Goal: Task Accomplishment & Management: Use online tool/utility

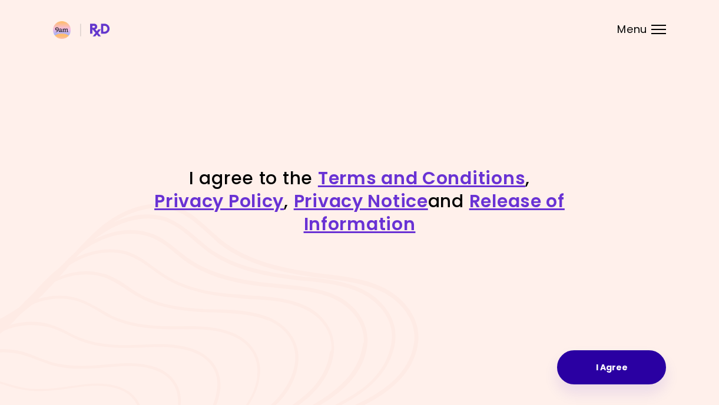
click at [623, 366] on button "I Agree" at bounding box center [611, 367] width 109 height 34
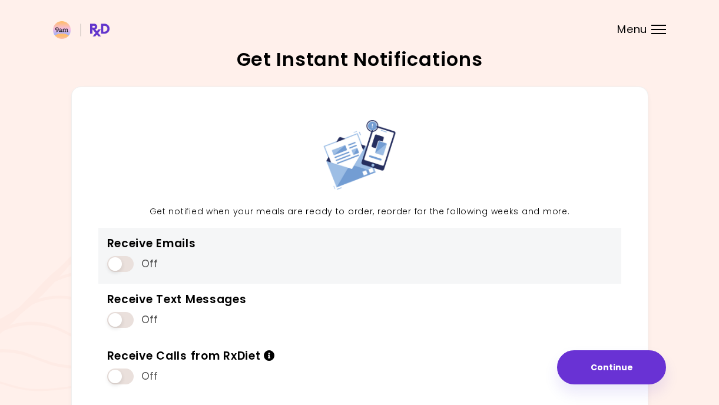
click at [130, 263] on span at bounding box center [120, 264] width 26 height 16
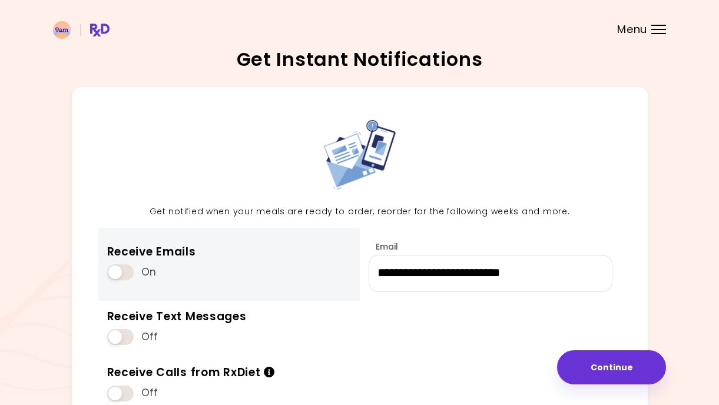
click at [113, 266] on span at bounding box center [120, 272] width 26 height 16
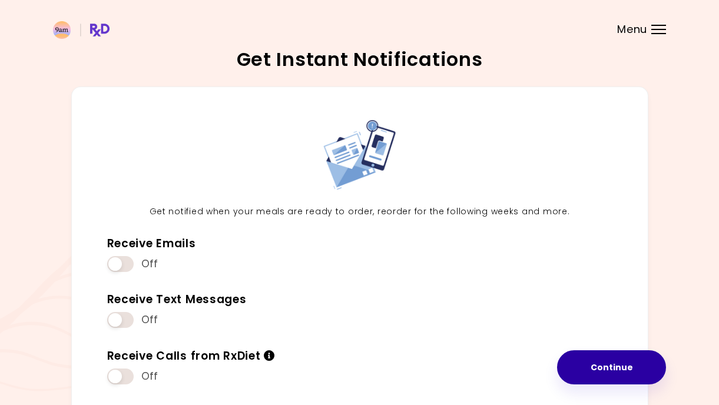
click at [591, 360] on button "Continue" at bounding box center [611, 367] width 109 height 34
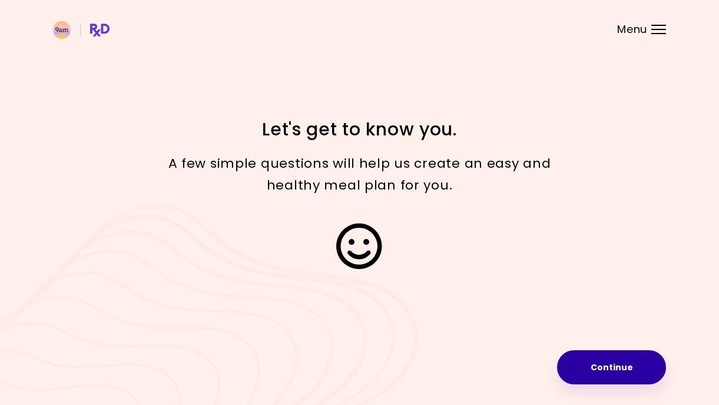
click at [636, 360] on button "Continue" at bounding box center [611, 367] width 109 height 34
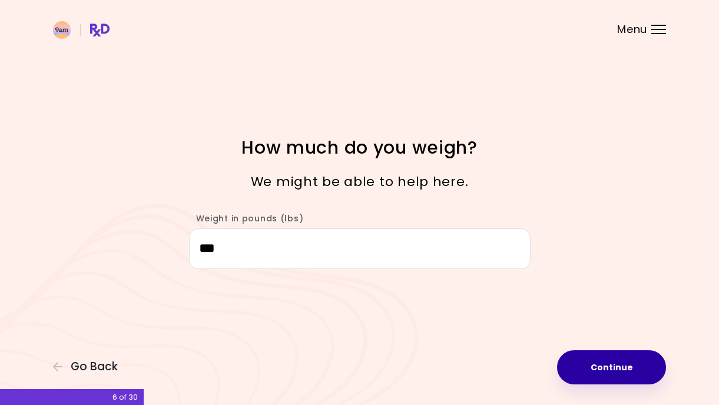
click at [604, 367] on button "Continue" at bounding box center [611, 367] width 109 height 34
select select "****"
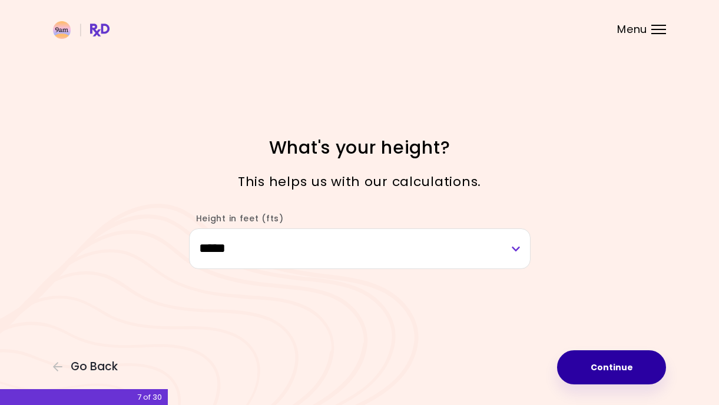
click at [604, 367] on button "Continue" at bounding box center [611, 367] width 109 height 34
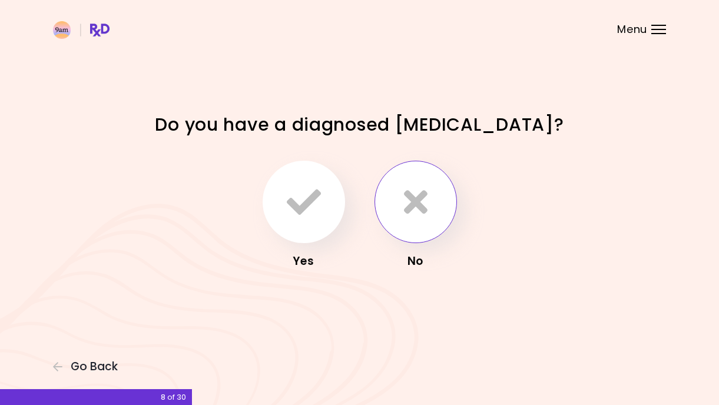
click at [433, 209] on button "button" at bounding box center [415, 202] width 82 height 82
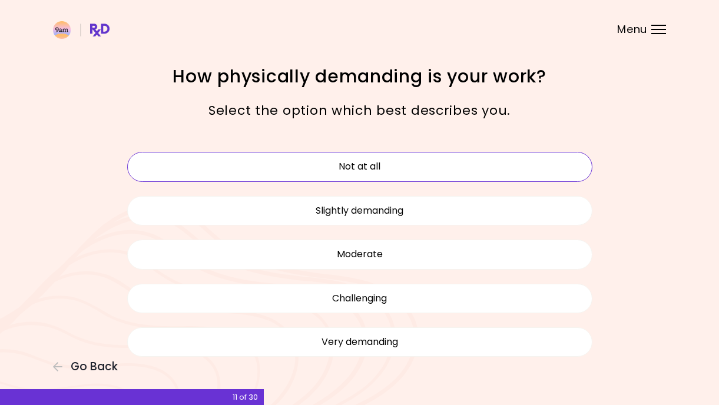
click at [400, 170] on button "Not at all" at bounding box center [359, 166] width 465 height 29
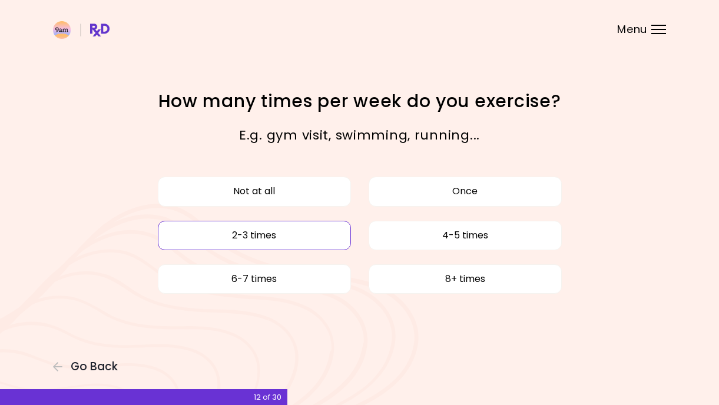
click at [296, 237] on button "2-3 times" at bounding box center [254, 235] width 193 height 29
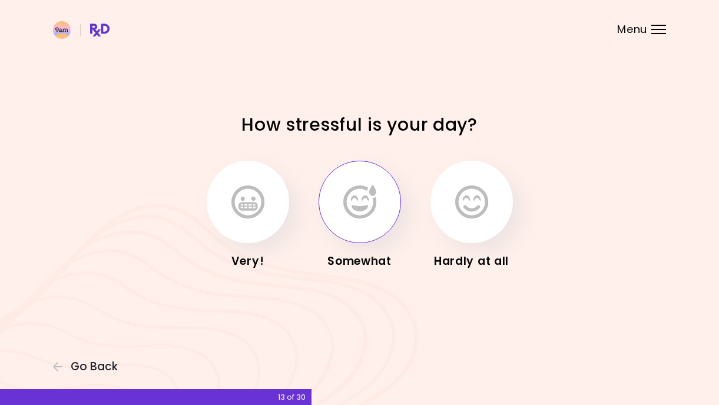
click at [347, 227] on button "button" at bounding box center [359, 202] width 82 height 82
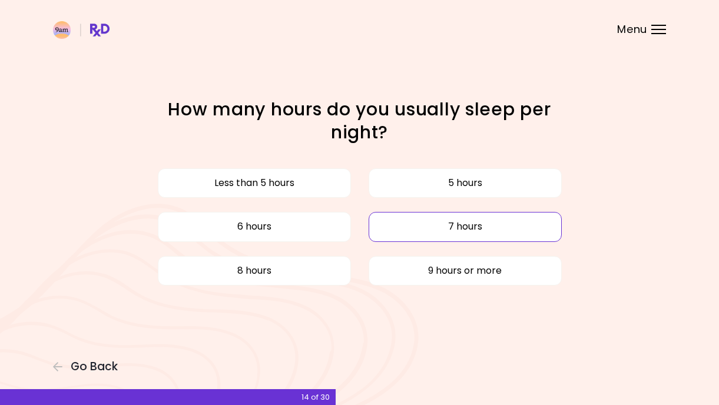
click at [424, 221] on button "7 hours" at bounding box center [465, 226] width 193 height 29
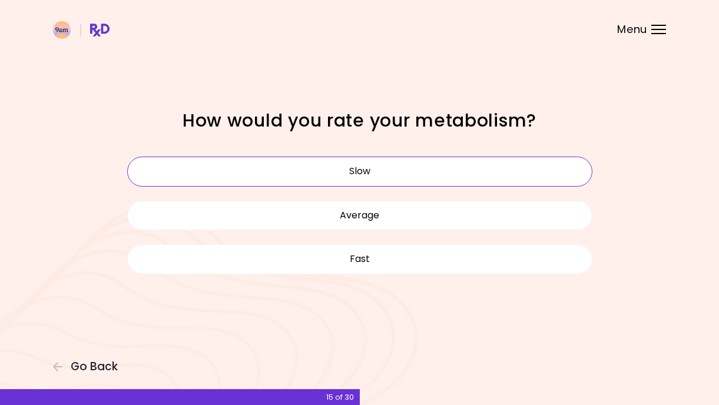
click at [379, 169] on button "Slow" at bounding box center [359, 171] width 465 height 29
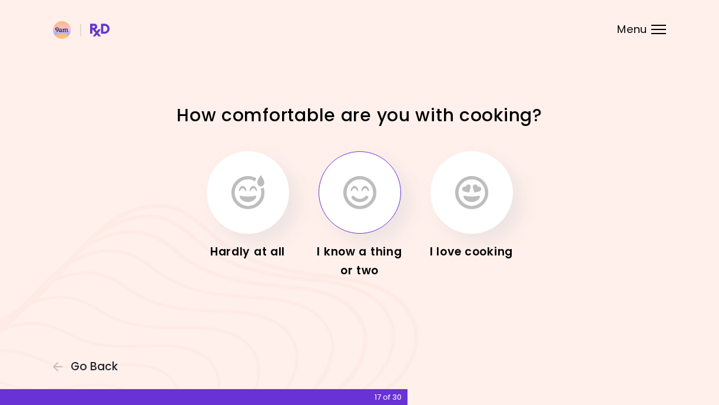
click at [373, 218] on button "button" at bounding box center [359, 192] width 82 height 82
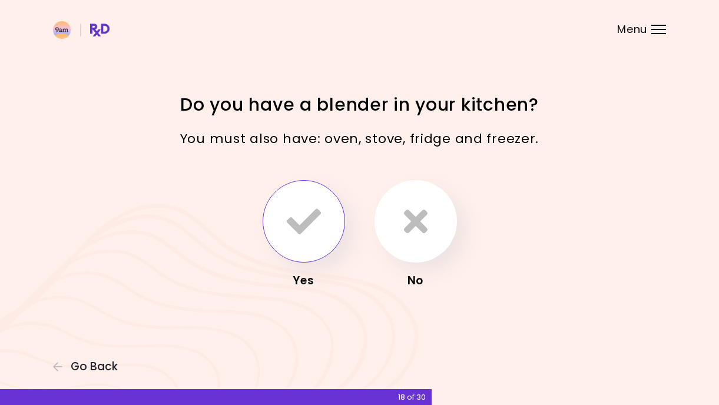
click at [310, 230] on icon "button" at bounding box center [304, 221] width 34 height 34
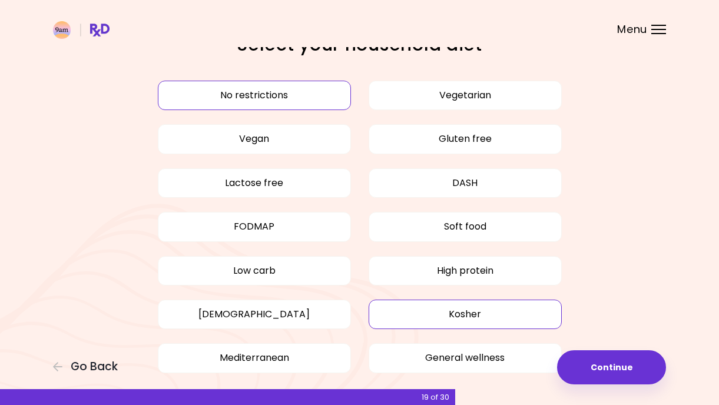
scroll to position [31, 0]
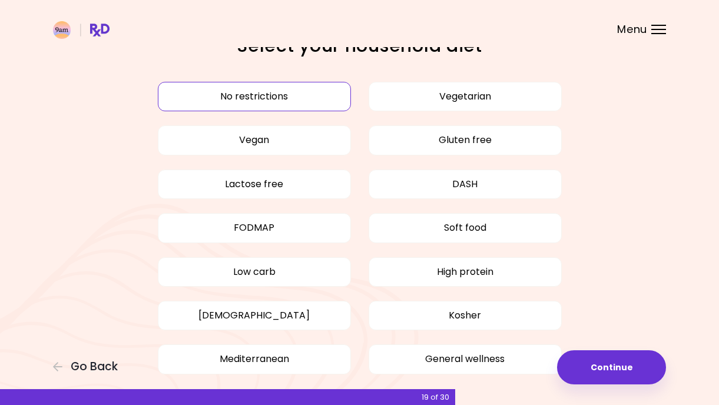
click at [307, 96] on button "No restrictions" at bounding box center [254, 96] width 193 height 29
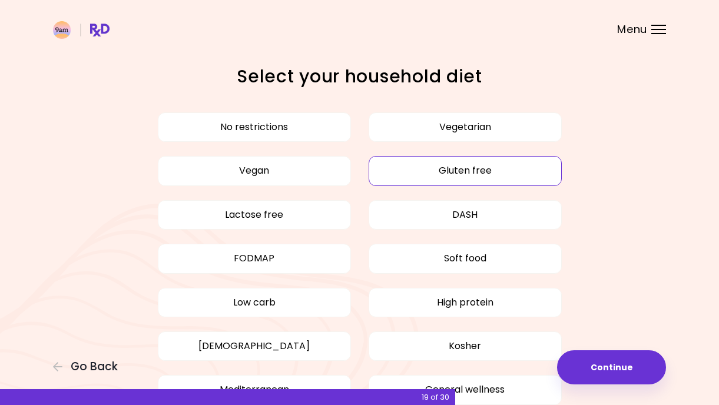
scroll to position [0, 0]
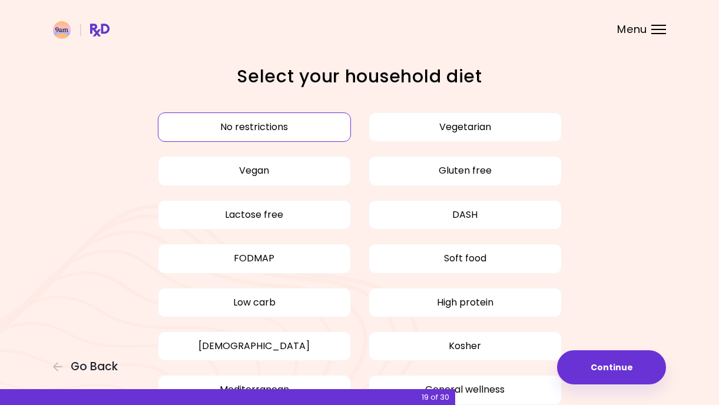
click at [316, 124] on button "No restrictions" at bounding box center [254, 126] width 193 height 29
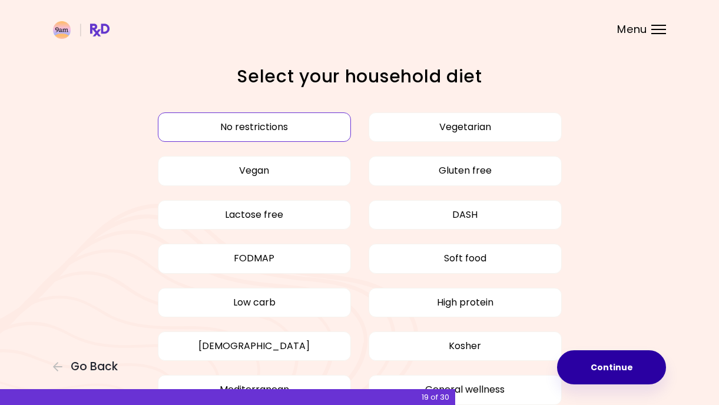
click at [624, 367] on button "Continue" at bounding box center [611, 367] width 109 height 34
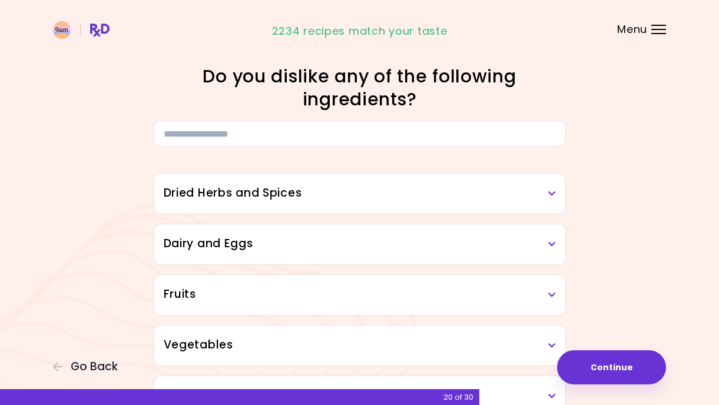
click at [549, 194] on icon at bounding box center [552, 194] width 8 height 8
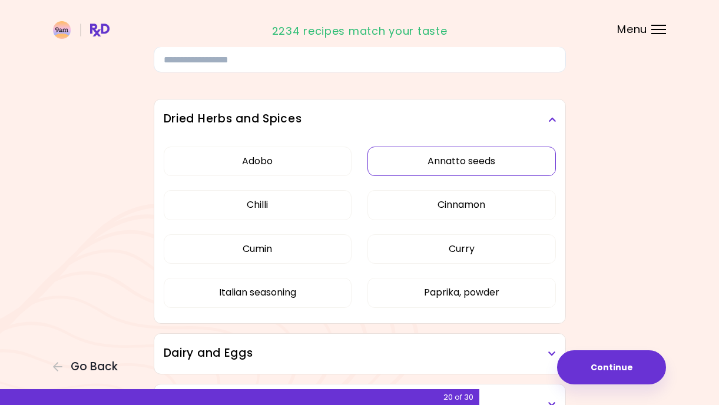
scroll to position [75, 0]
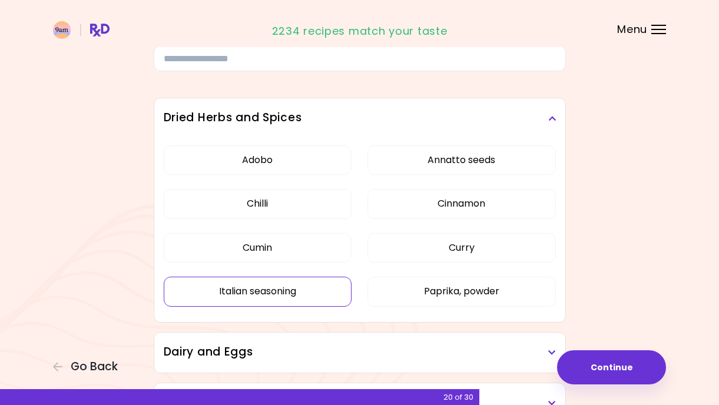
click at [289, 293] on button "Italian seasoning" at bounding box center [258, 291] width 188 height 29
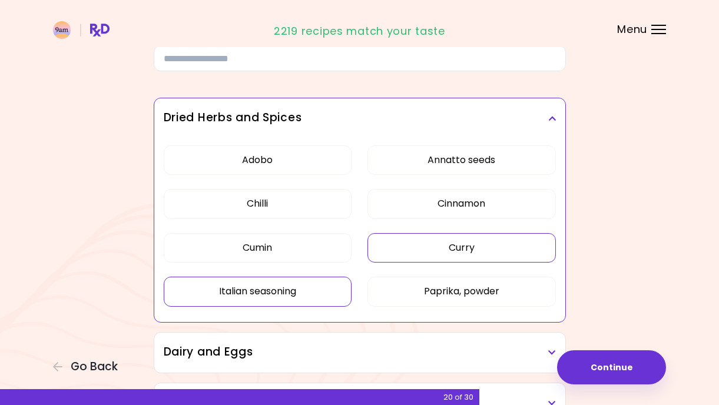
click at [454, 241] on button "Curry" at bounding box center [461, 247] width 188 height 29
click at [460, 159] on button "Annatto seeds" at bounding box center [461, 159] width 188 height 29
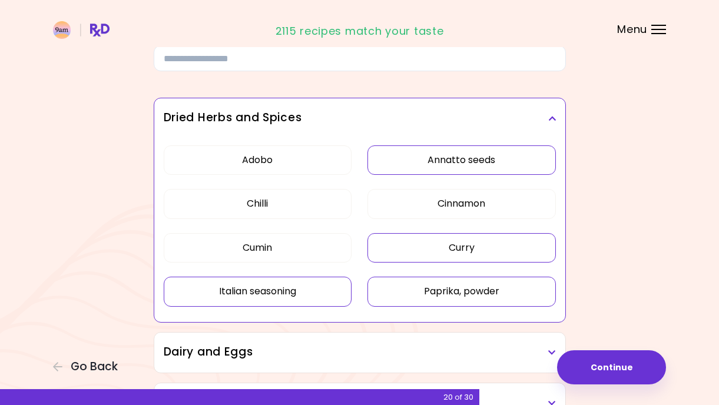
click at [454, 291] on button "Paprika, powder" at bounding box center [461, 291] width 188 height 29
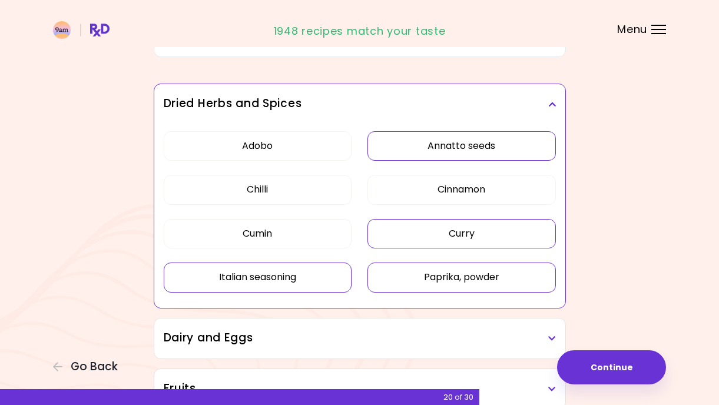
scroll to position [95, 0]
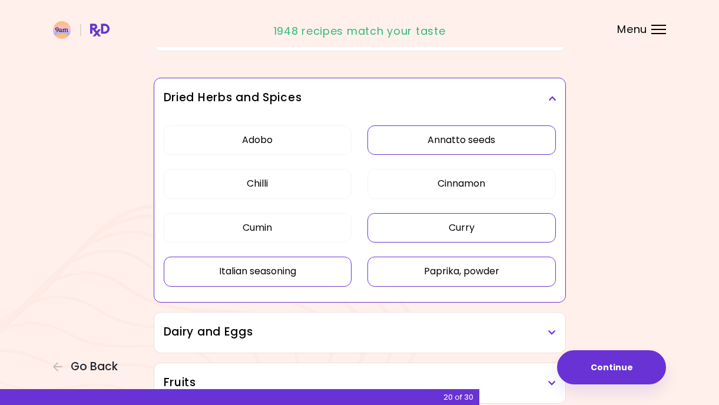
click at [537, 327] on h3 "Dairy and Eggs" at bounding box center [360, 332] width 392 height 17
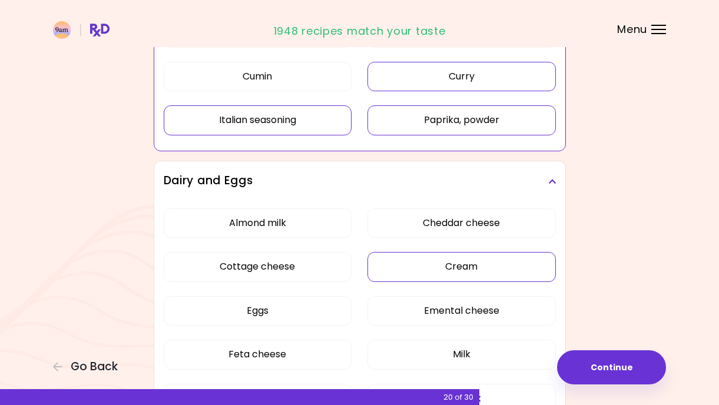
scroll to position [254, 0]
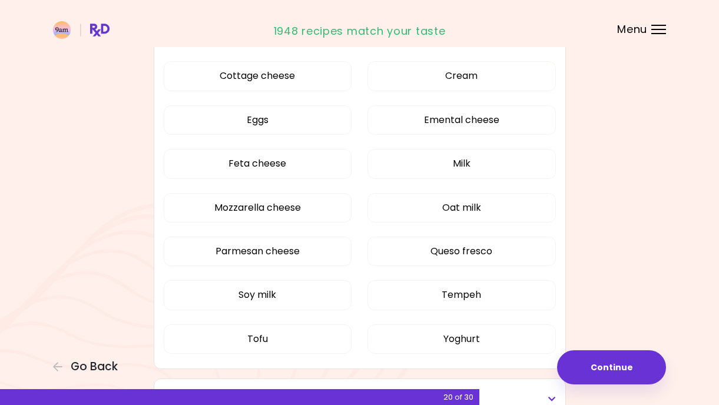
click at [315, 216] on div "Almond milk Cheddar cheese Cottage cheese Cream Eggs Emental cheese Feta cheese…" at bounding box center [360, 191] width 392 height 360
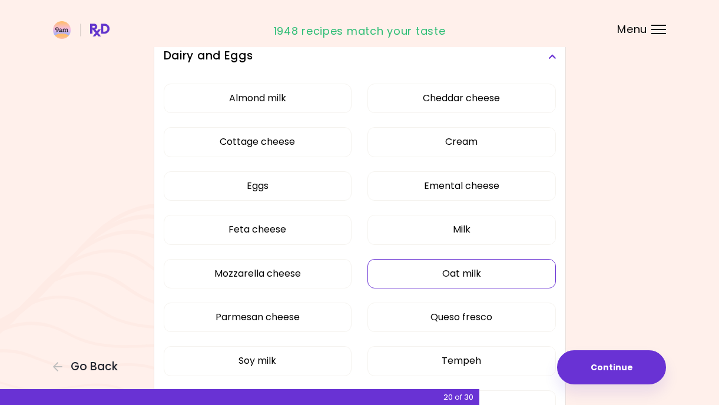
scroll to position [178, 0]
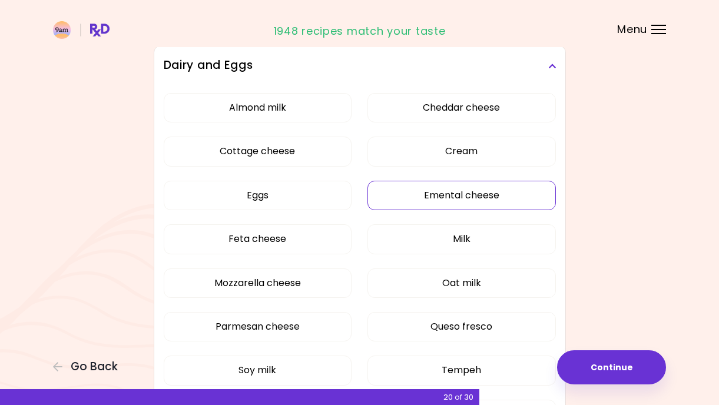
click at [499, 197] on button "Emental cheese" at bounding box center [461, 195] width 188 height 29
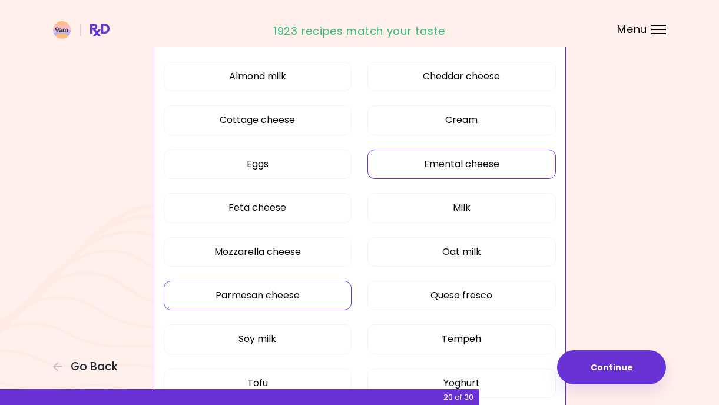
scroll to position [210, 0]
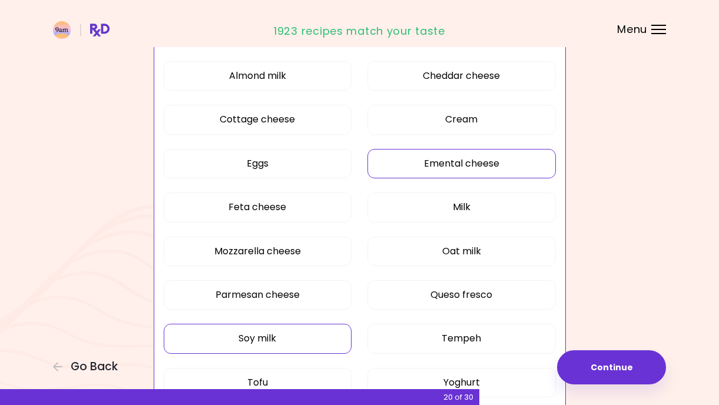
click at [277, 331] on button "Soy milk" at bounding box center [258, 338] width 188 height 29
click at [292, 375] on button "Tofu" at bounding box center [258, 382] width 188 height 29
click at [440, 374] on button "Yoghurt" at bounding box center [461, 382] width 188 height 29
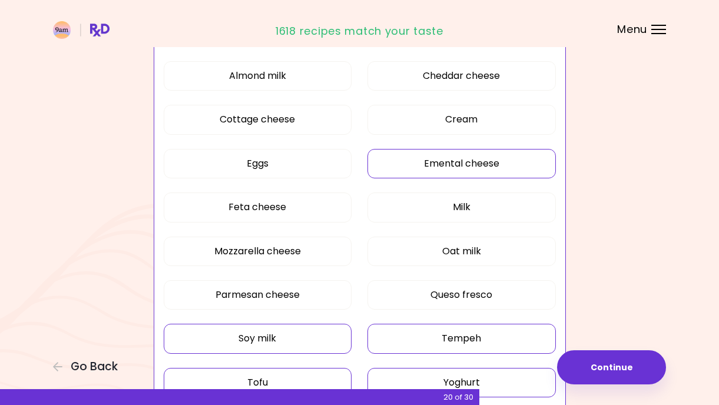
click at [439, 337] on button "Tempeh" at bounding box center [461, 338] width 188 height 29
click at [449, 245] on button "Oat milk" at bounding box center [461, 251] width 188 height 29
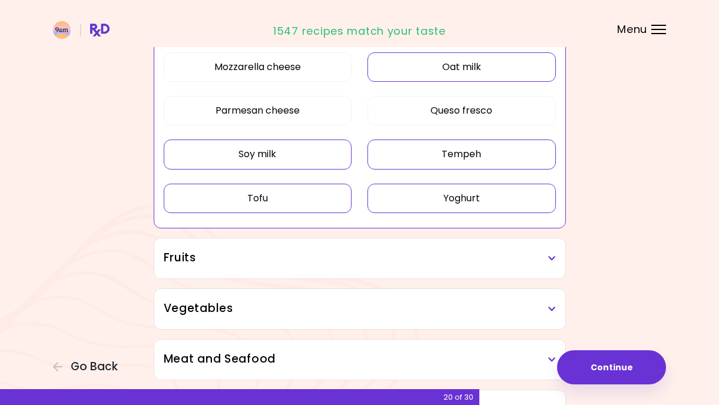
scroll to position [398, 0]
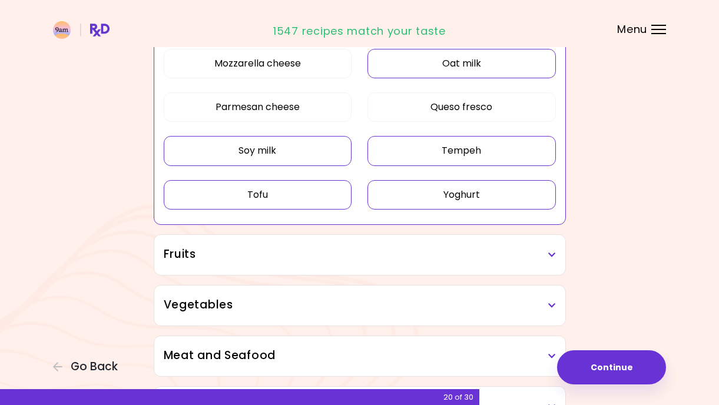
click at [539, 257] on h3 "Fruits" at bounding box center [360, 254] width 392 height 17
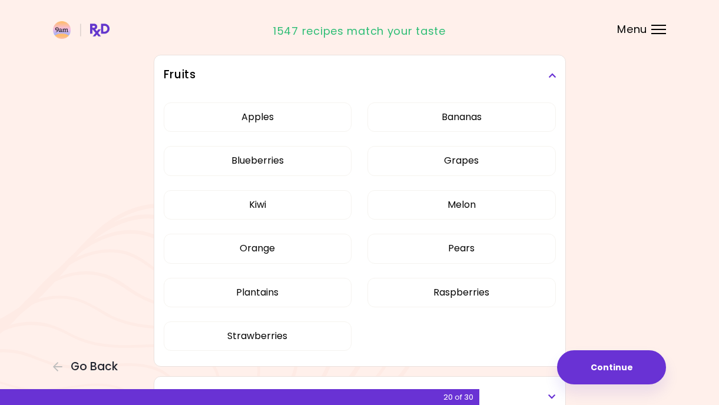
scroll to position [578, 0]
click at [285, 294] on div "Apples Bananas Blueberries Grapes Kiwi Melon Orange Pears Plantains Raspberries…" at bounding box center [360, 231] width 392 height 272
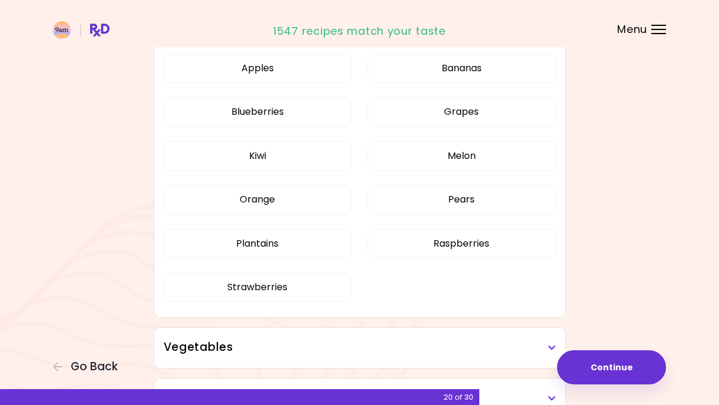
scroll to position [267, 0]
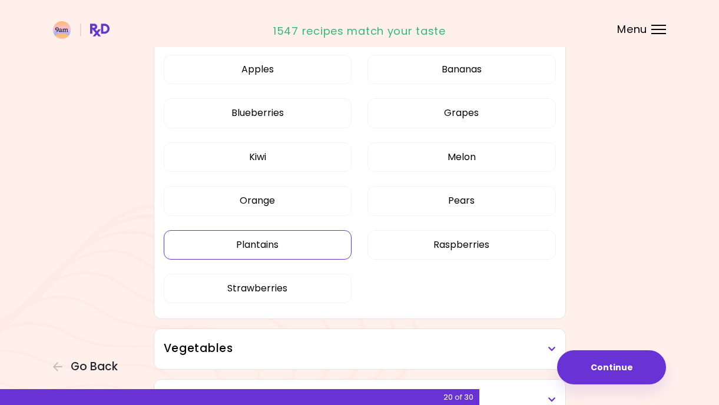
click at [303, 243] on button "Plantains" at bounding box center [258, 244] width 188 height 29
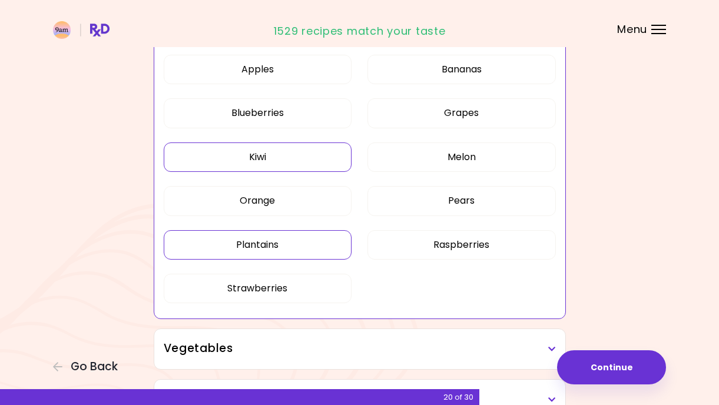
click at [300, 165] on button "Kiwi" at bounding box center [258, 156] width 188 height 29
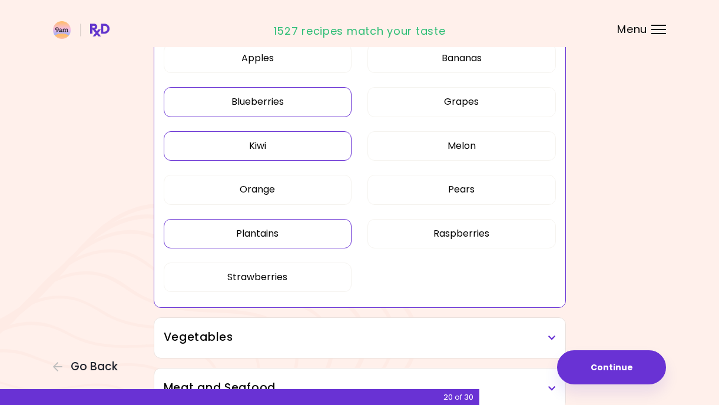
scroll to position [326, 0]
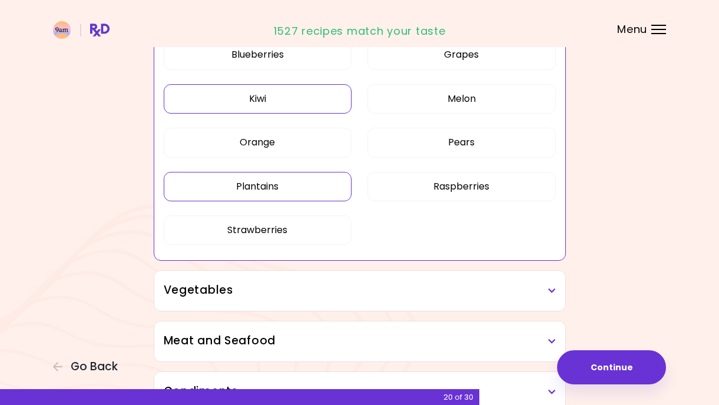
click at [542, 291] on h3 "Vegetables" at bounding box center [360, 290] width 392 height 17
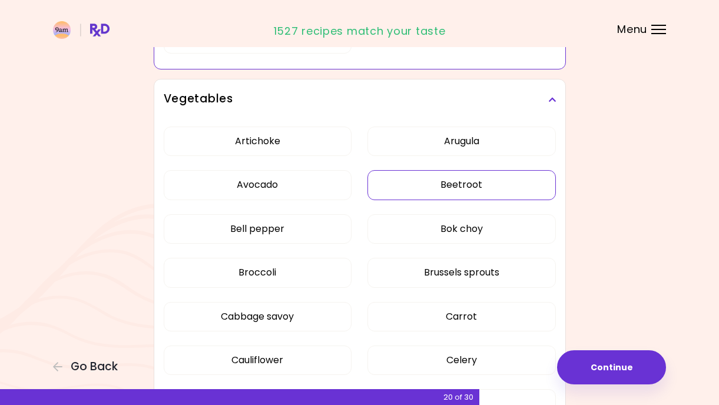
scroll to position [517, 0]
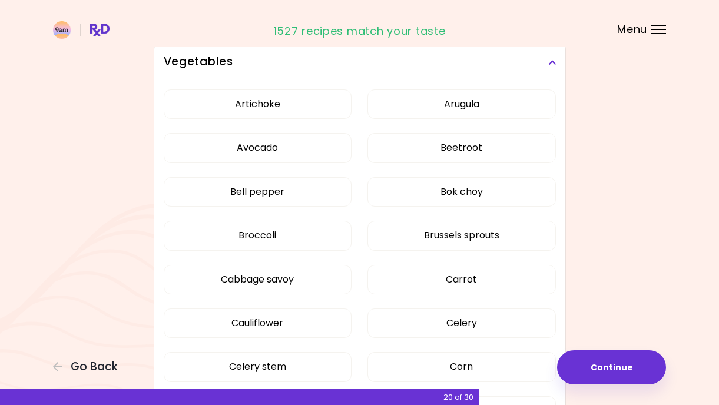
scroll to position [281, 0]
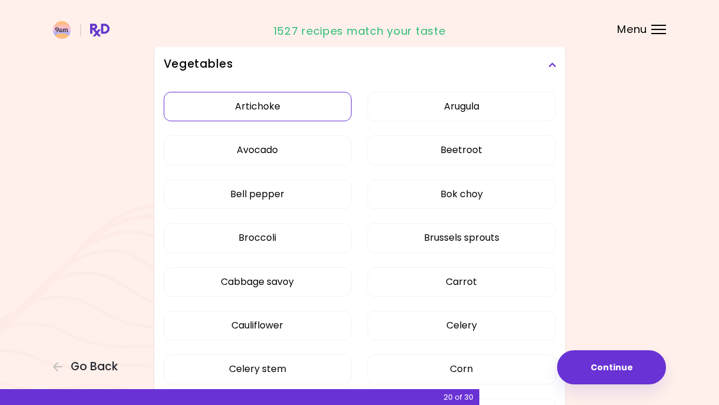
click at [300, 98] on button "Artichoke" at bounding box center [258, 106] width 188 height 29
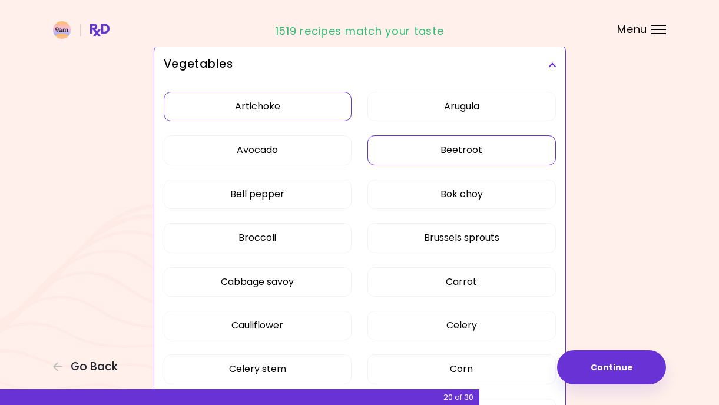
click at [427, 154] on button "Beetroot" at bounding box center [461, 149] width 188 height 29
click at [421, 198] on button "Bok choy" at bounding box center [461, 194] width 188 height 29
click at [310, 198] on button "Bell pepper" at bounding box center [258, 194] width 188 height 29
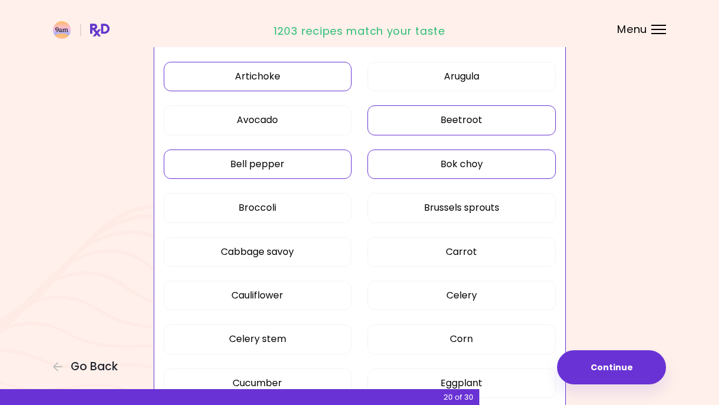
scroll to position [314, 0]
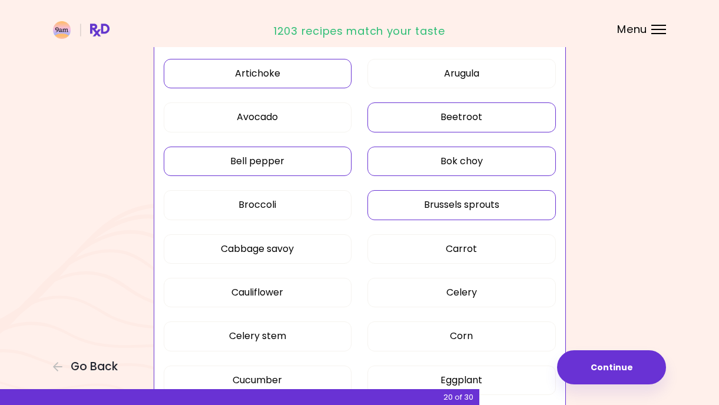
click at [417, 194] on button "Brussels sprouts" at bounding box center [461, 204] width 188 height 29
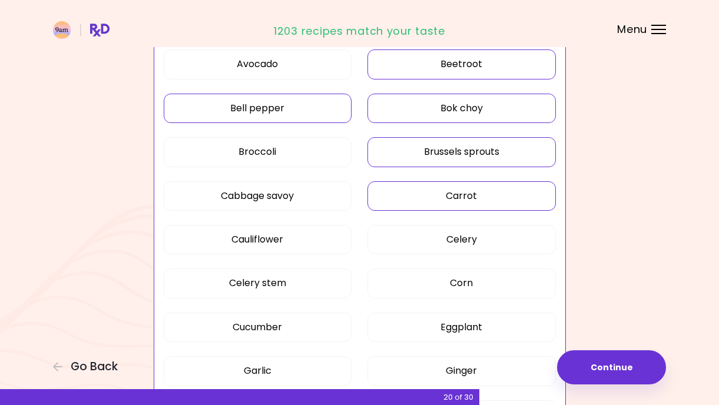
scroll to position [370, 0]
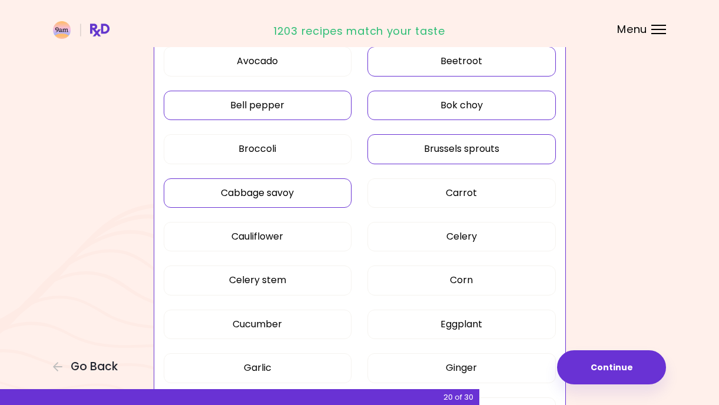
click at [317, 195] on button "Cabbage savoy" at bounding box center [258, 192] width 188 height 29
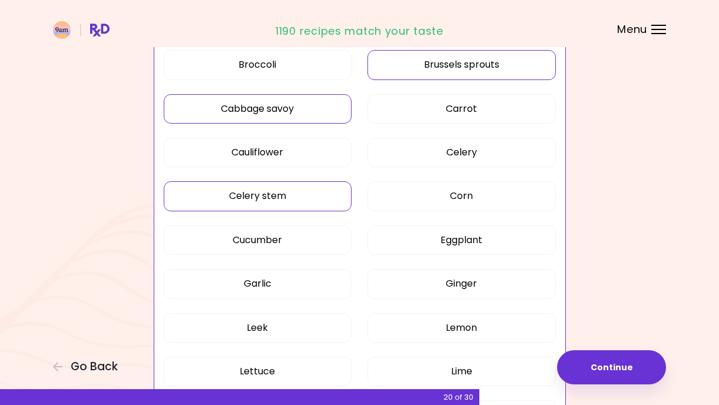
scroll to position [472, 0]
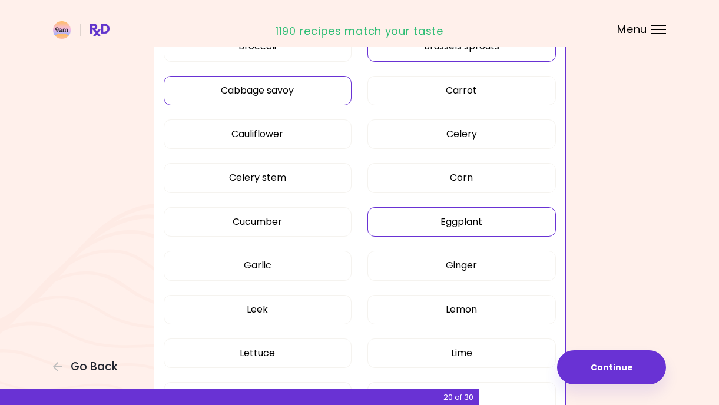
click at [445, 222] on button "Eggplant" at bounding box center [461, 221] width 188 height 29
click at [436, 265] on button "Ginger" at bounding box center [461, 265] width 188 height 29
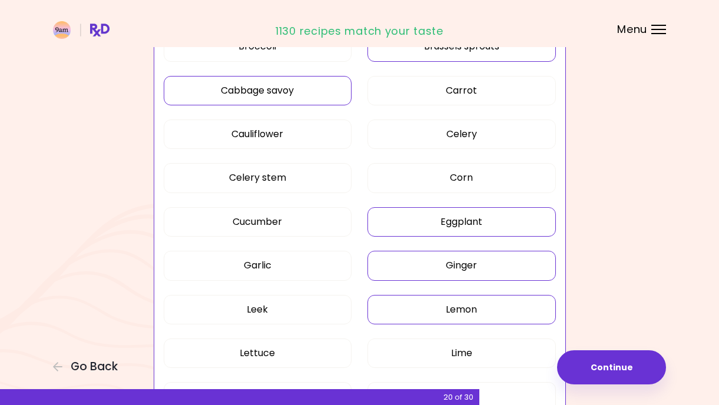
click at [430, 301] on button "Lemon" at bounding box center [461, 309] width 188 height 29
click at [320, 308] on button "Leek" at bounding box center [258, 309] width 188 height 29
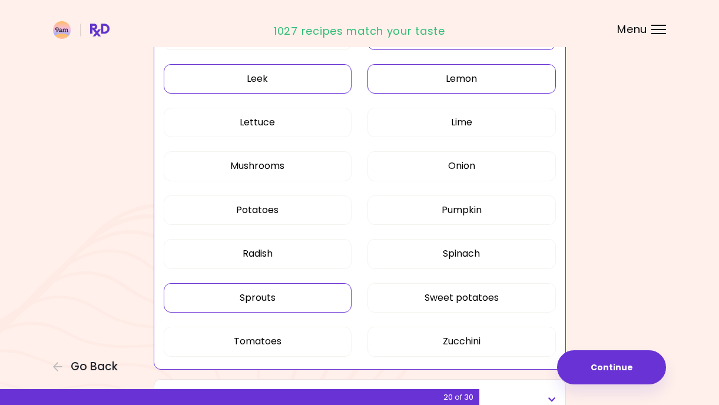
scroll to position [709, 0]
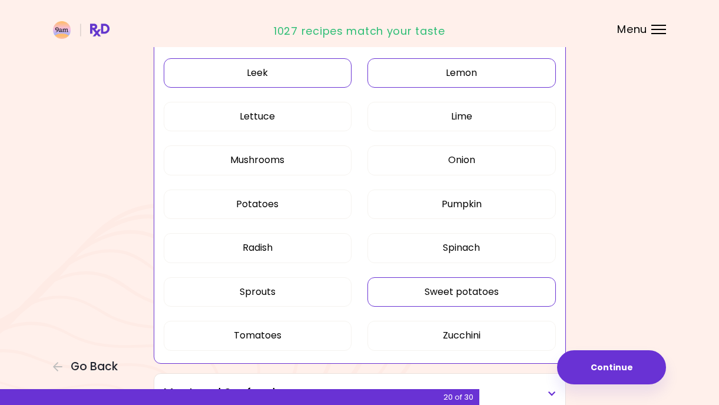
click at [440, 290] on button "Sweet potatoes" at bounding box center [461, 291] width 188 height 29
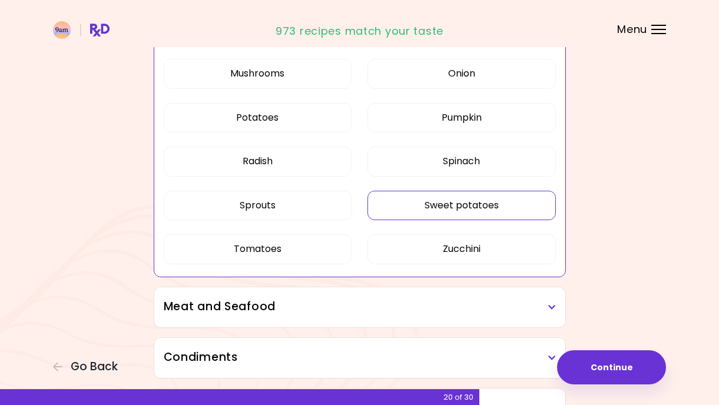
scroll to position [801, 0]
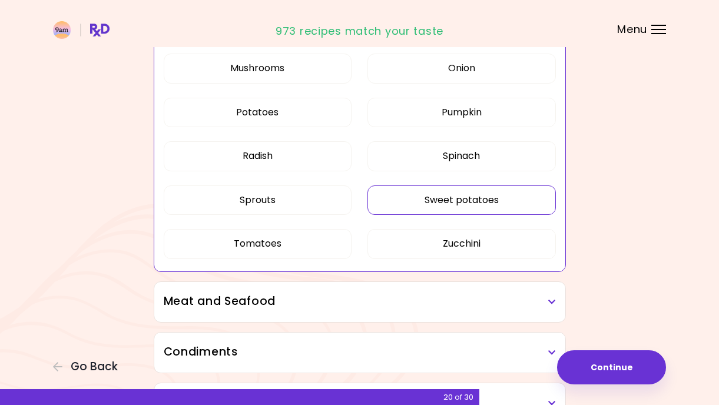
click at [406, 304] on h3 "Meat and Seafood" at bounding box center [360, 301] width 392 height 17
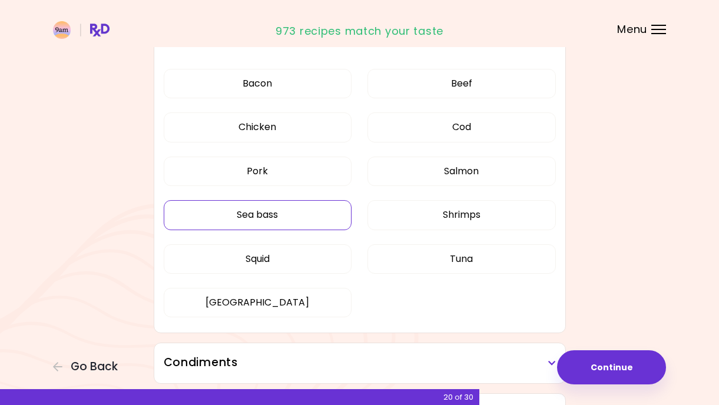
scroll to position [1063, 0]
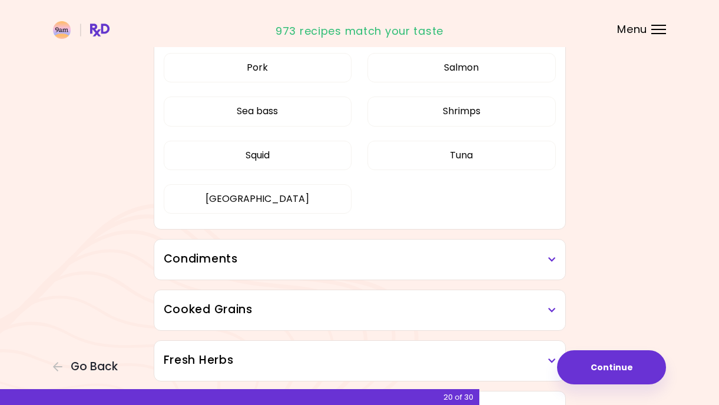
scroll to position [449, 0]
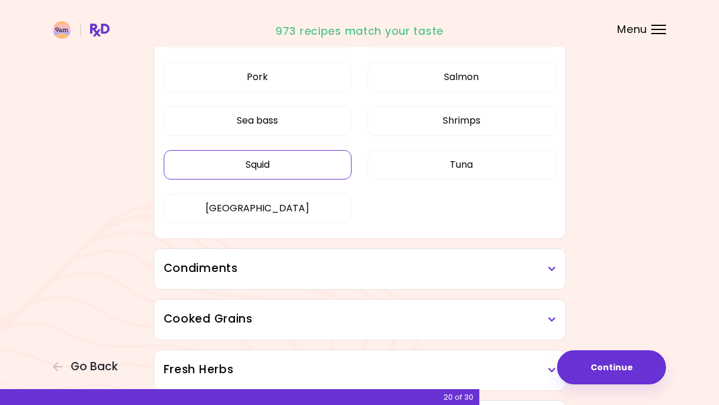
click at [322, 165] on button "Squid" at bounding box center [258, 164] width 188 height 29
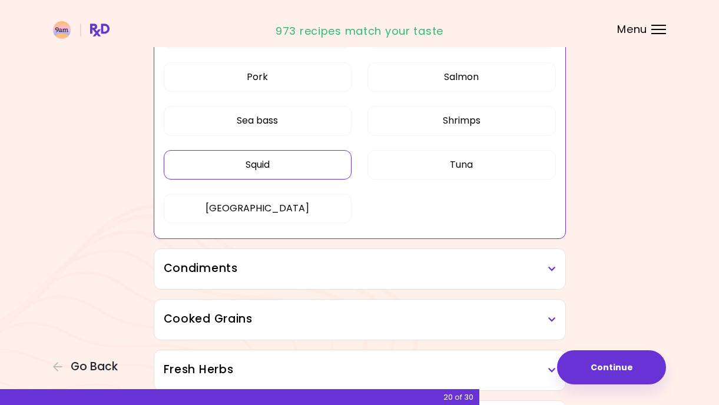
click at [542, 270] on h3 "Condiments" at bounding box center [360, 268] width 392 height 17
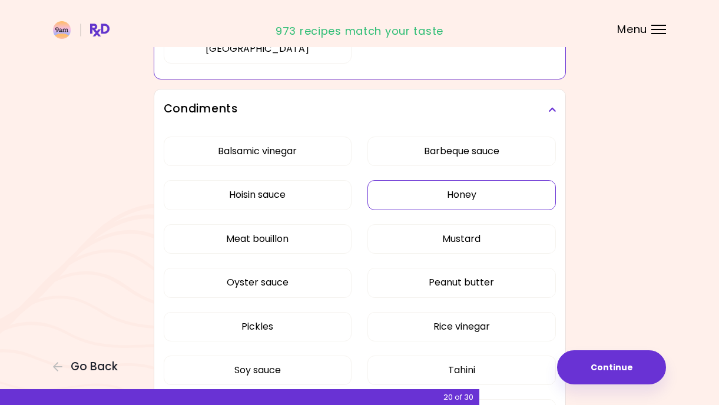
scroll to position [613, 0]
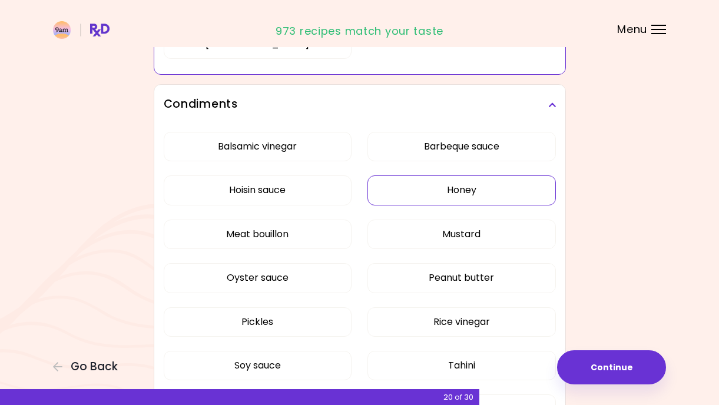
click at [457, 191] on div "Balsamic vinegar Barbeque sauce Hoisin sauce Honey Meat bouillon Mustard Oyster…" at bounding box center [360, 283] width 392 height 316
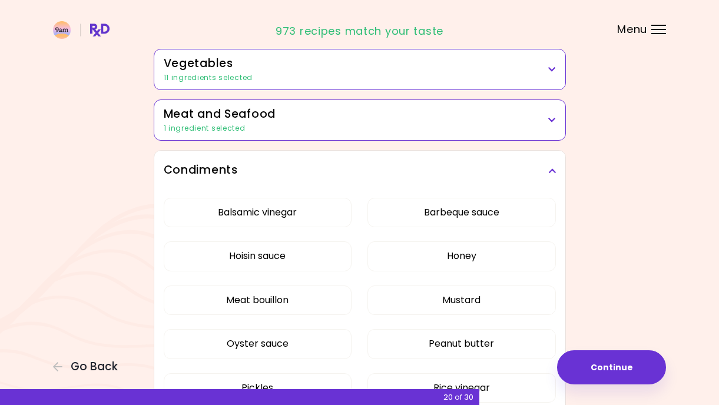
scroll to position [277, 0]
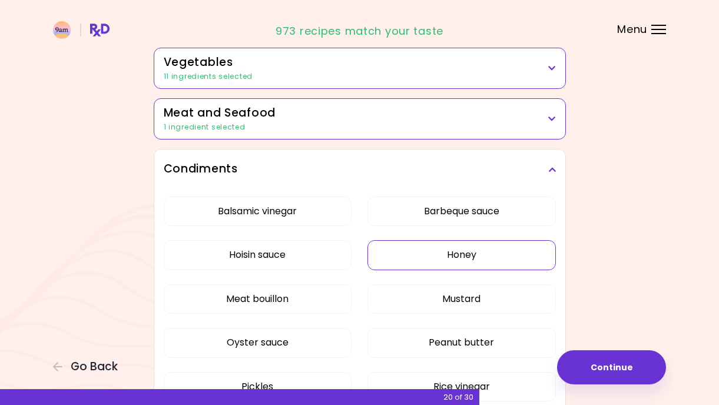
click at [421, 243] on button "Honey" at bounding box center [461, 254] width 188 height 29
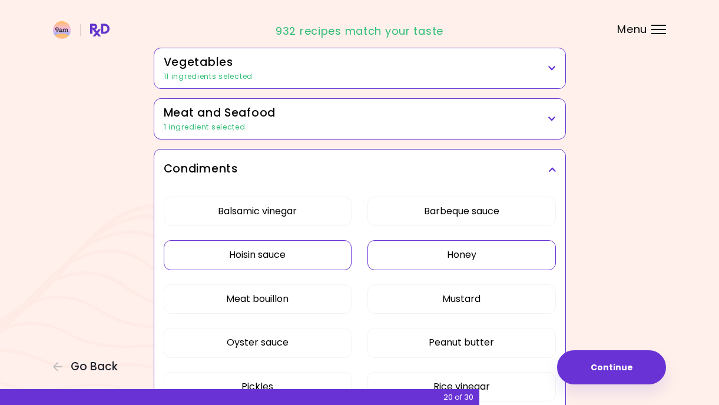
click at [307, 254] on button "Hoisin sauce" at bounding box center [258, 254] width 188 height 29
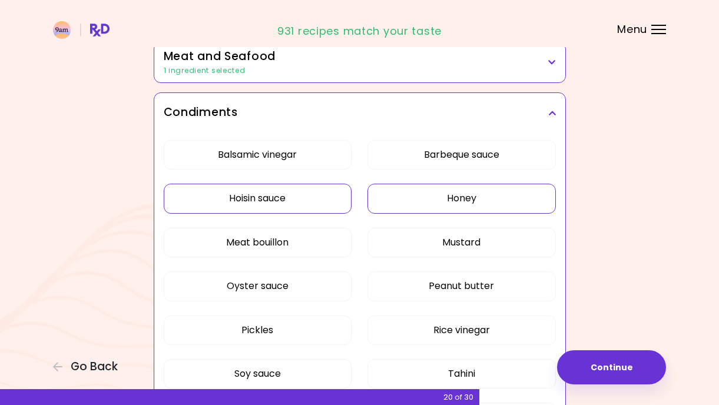
scroll to position [341, 0]
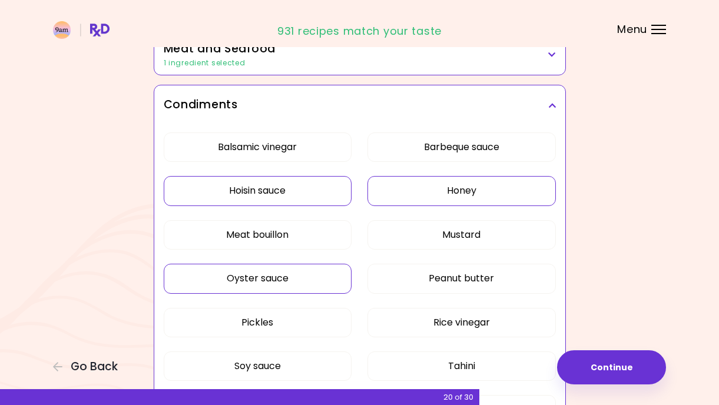
click at [305, 277] on button "Oyster sauce" at bounding box center [258, 278] width 188 height 29
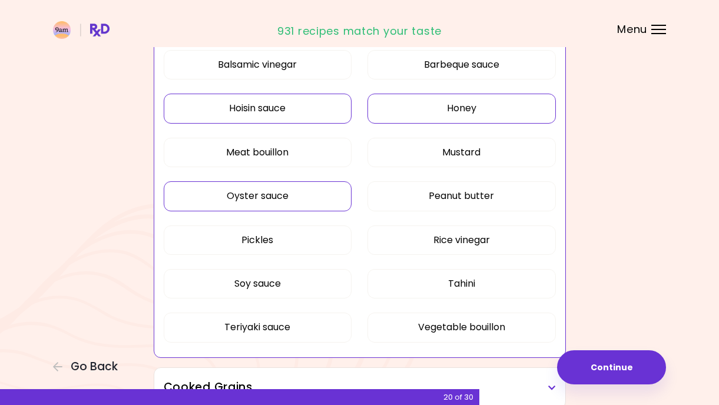
scroll to position [424, 0]
click at [411, 239] on button "Rice vinegar" at bounding box center [461, 239] width 188 height 29
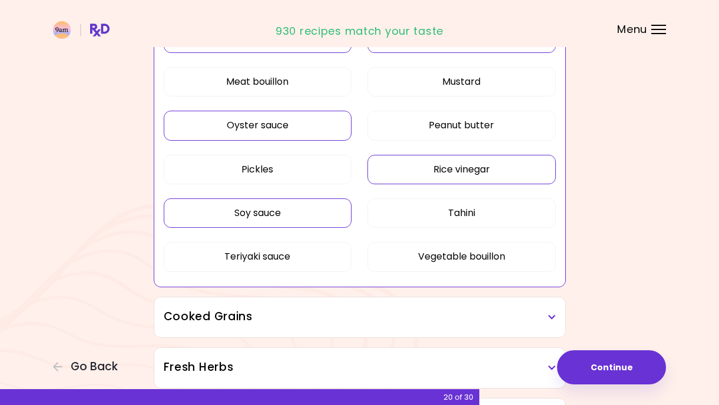
scroll to position [496, 0]
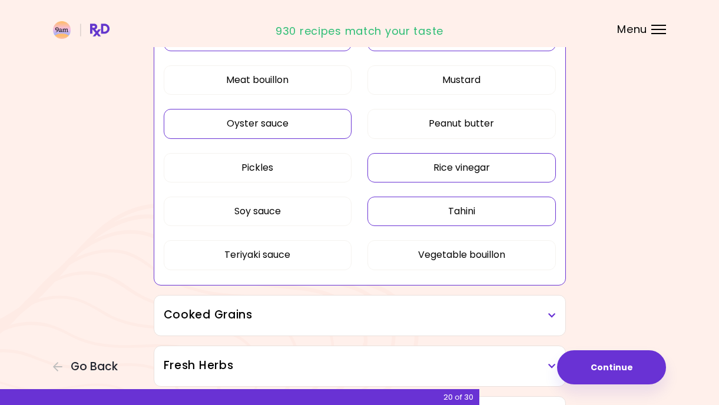
click at [427, 208] on button "Tahini" at bounding box center [461, 211] width 188 height 29
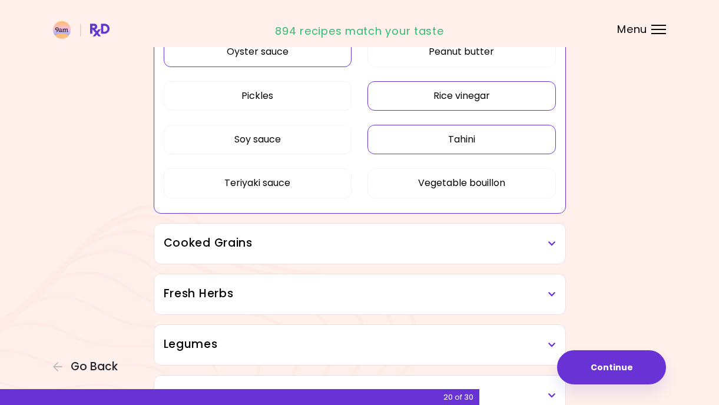
scroll to position [574, 0]
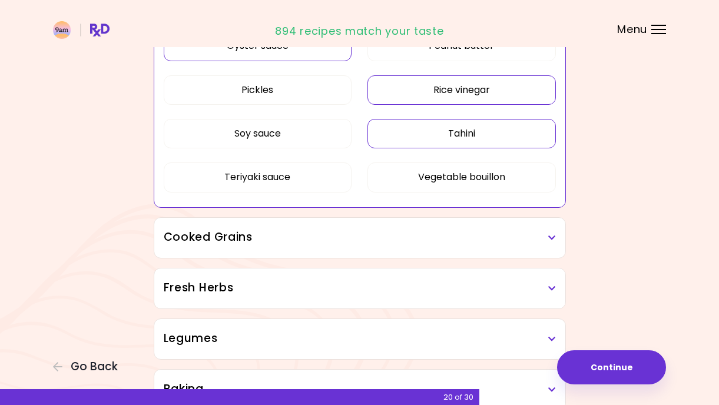
click at [546, 237] on h3 "Cooked Grains" at bounding box center [360, 237] width 392 height 17
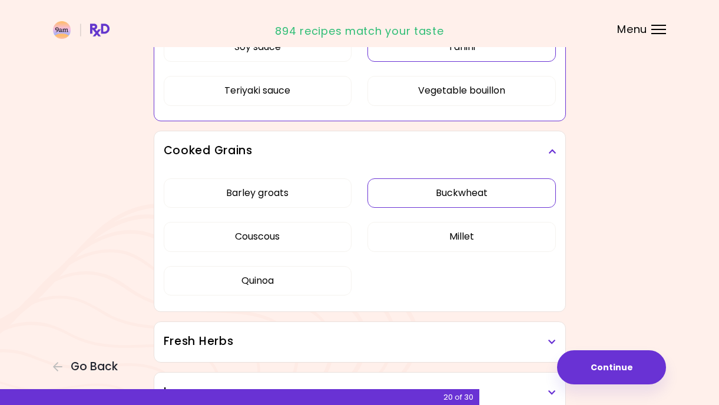
scroll to position [665, 0]
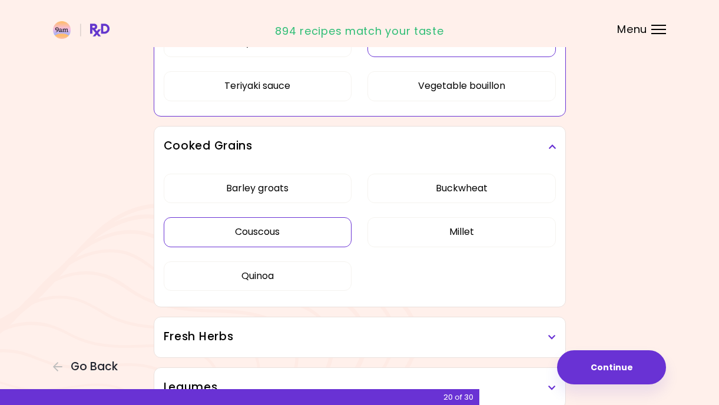
click at [285, 231] on div "Barley groats Buckwheat Couscous Millet Quinoa" at bounding box center [360, 237] width 392 height 141
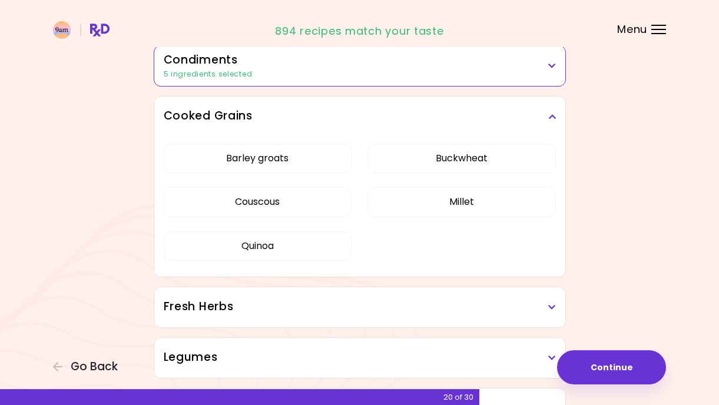
scroll to position [380, 0]
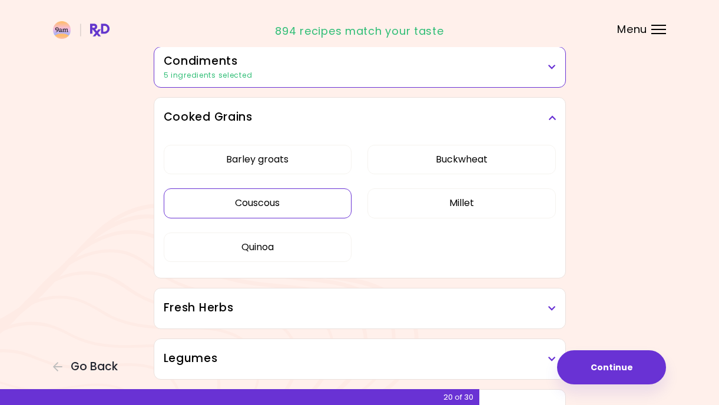
click at [274, 204] on button "Couscous" at bounding box center [258, 202] width 188 height 29
click at [276, 244] on button "Quinoa" at bounding box center [258, 247] width 188 height 29
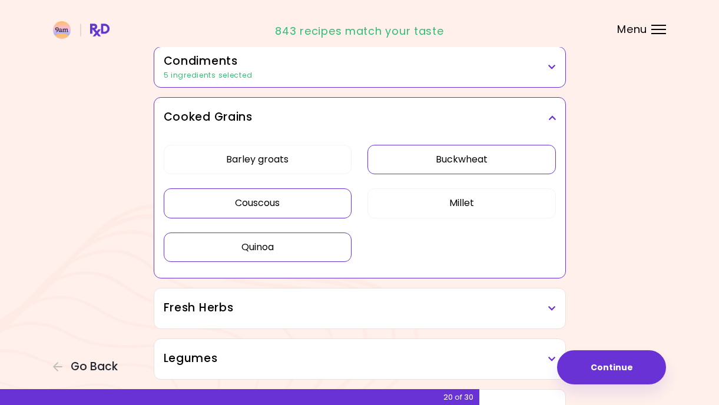
click at [419, 159] on button "Buckwheat" at bounding box center [461, 159] width 188 height 29
click at [417, 200] on button "Millet" at bounding box center [461, 202] width 188 height 29
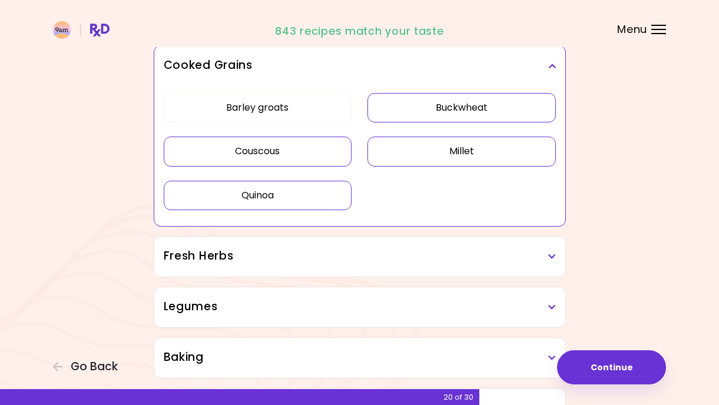
scroll to position [449, 0]
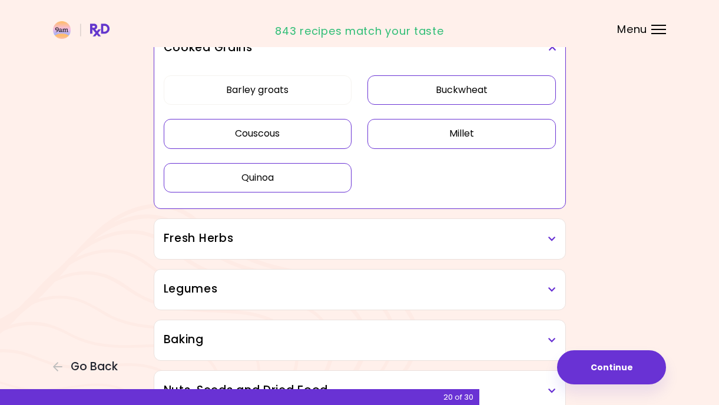
click at [554, 235] on icon at bounding box center [552, 239] width 8 height 8
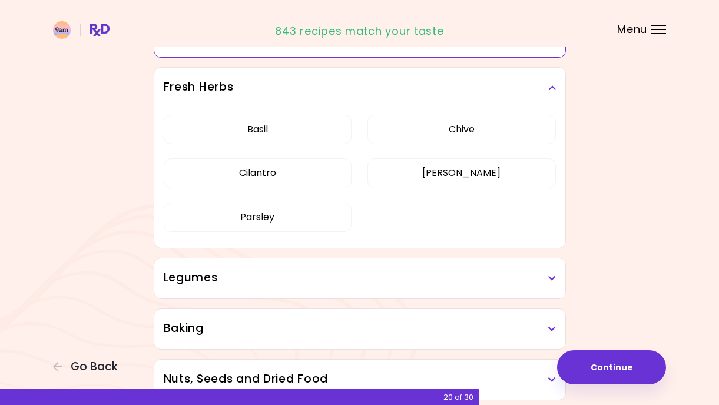
scroll to position [599, 0]
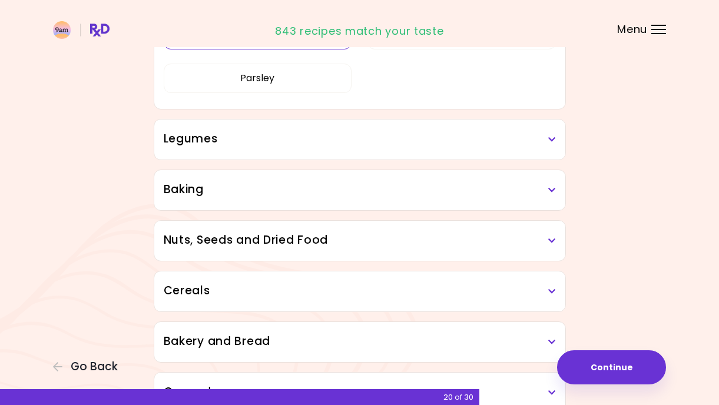
click at [289, 49] on button "Cilantro" at bounding box center [258, 33] width 188 height 29
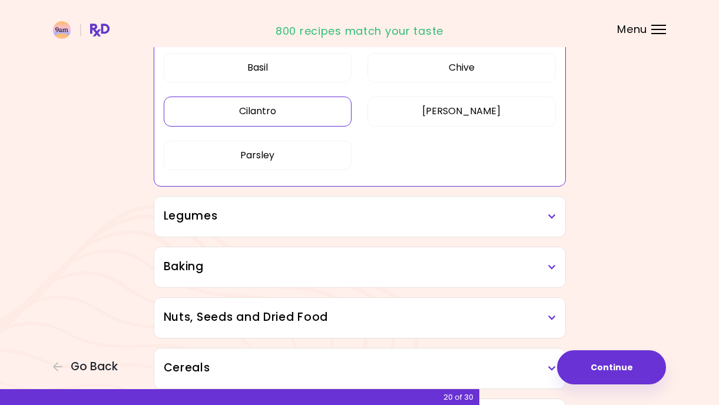
scroll to position [506, 0]
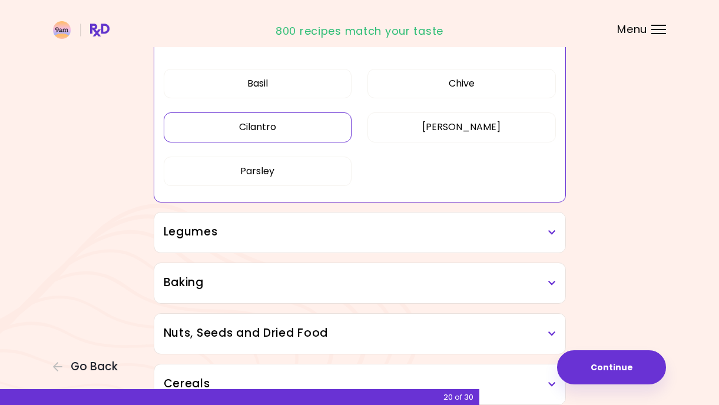
click at [290, 124] on button "Cilantro" at bounding box center [258, 126] width 188 height 29
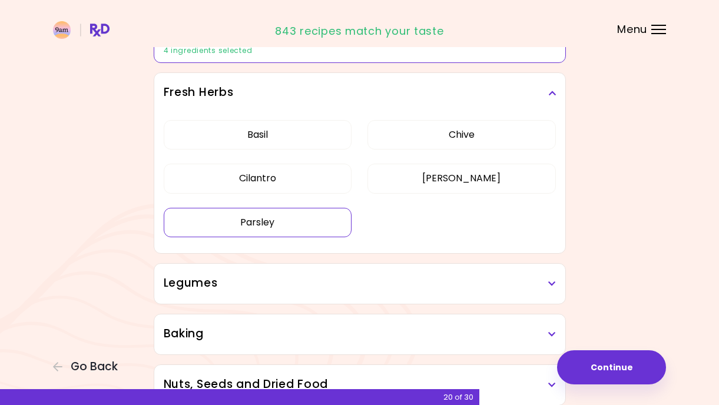
scroll to position [451, 0]
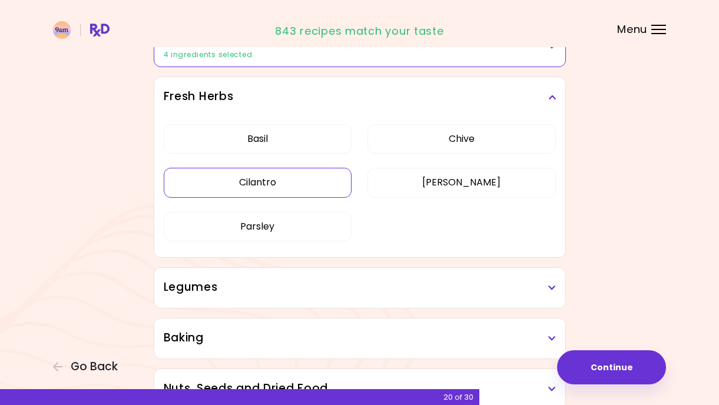
click at [308, 170] on button "Cilantro" at bounding box center [258, 182] width 188 height 29
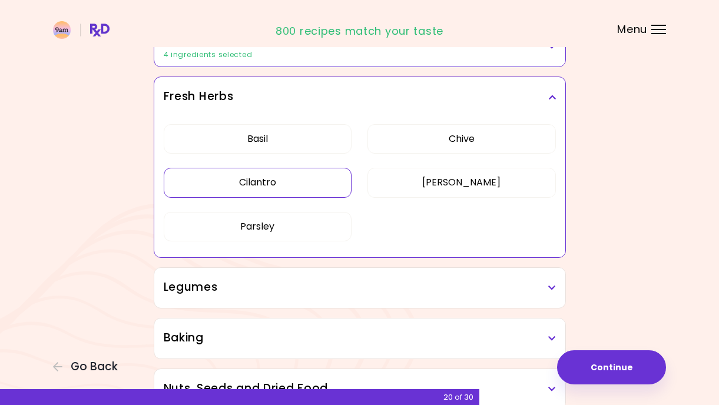
click at [547, 284] on h3 "Legumes" at bounding box center [360, 287] width 392 height 17
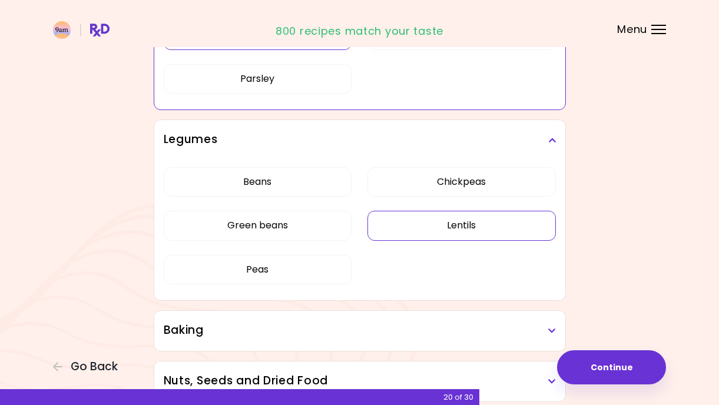
scroll to position [599, 0]
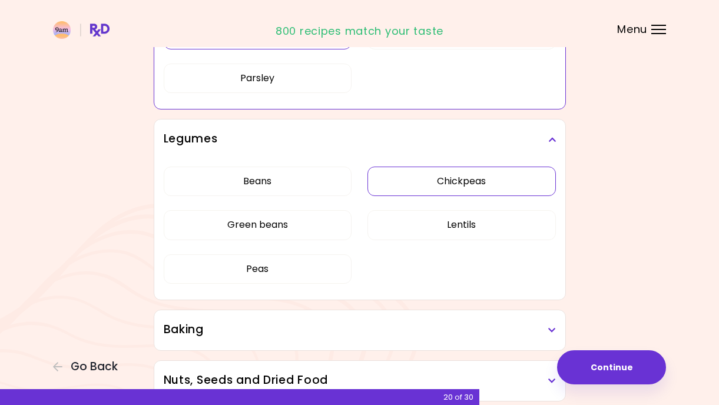
click at [427, 184] on div "Beans Chickpeas Green beans Lentils Peas" at bounding box center [360, 230] width 392 height 141
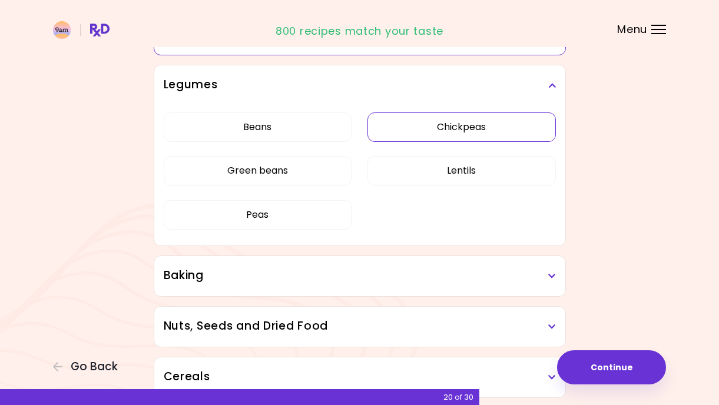
scroll to position [513, 0]
click at [416, 125] on button "Chickpeas" at bounding box center [461, 127] width 188 height 29
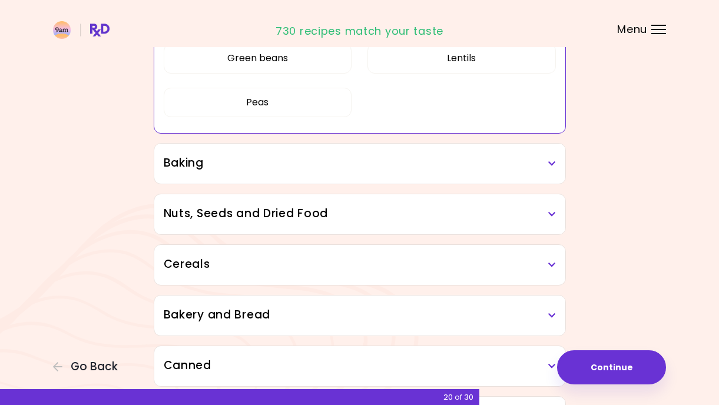
scroll to position [628, 0]
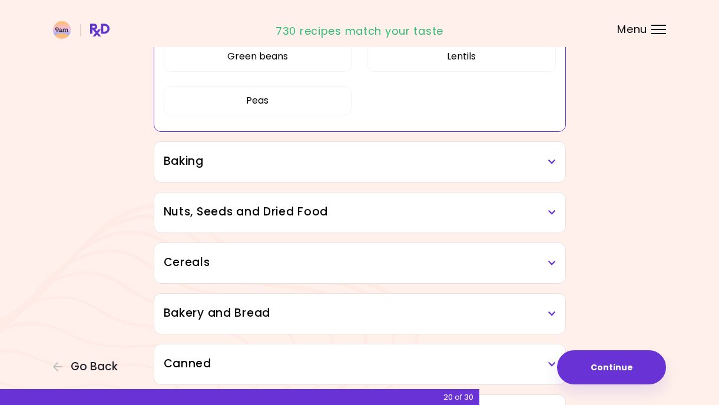
click at [551, 161] on icon at bounding box center [552, 162] width 8 height 8
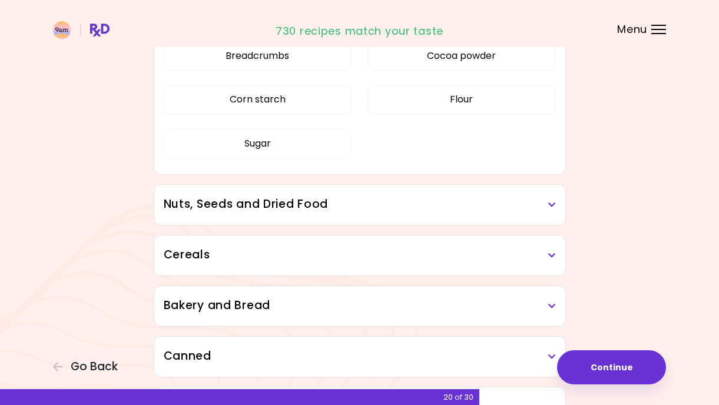
scroll to position [776, 0]
click at [546, 205] on h3 "Nuts, Seeds and Dried Food" at bounding box center [360, 203] width 392 height 17
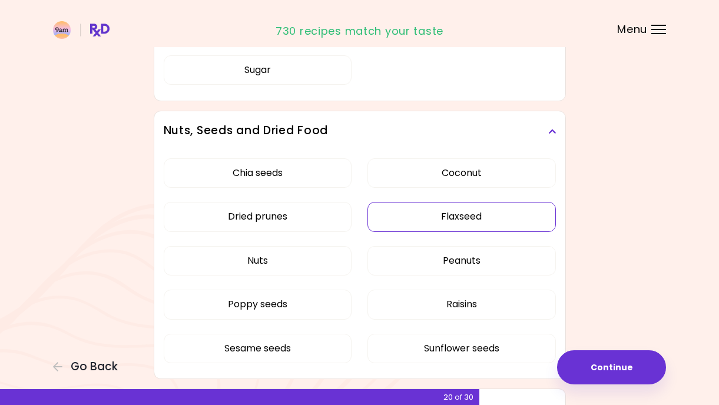
scroll to position [852, 0]
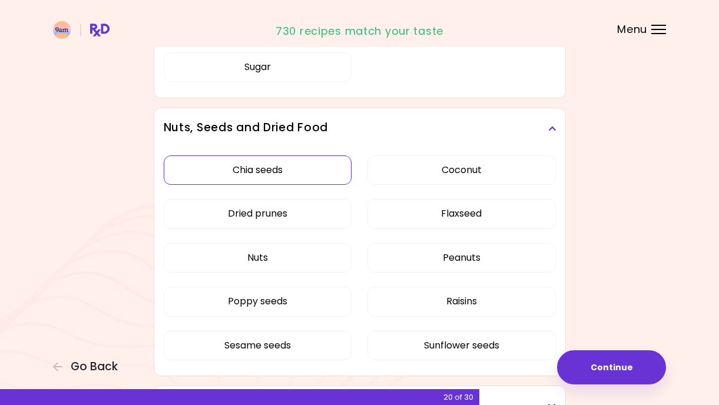
click at [282, 167] on button "Chia seeds" at bounding box center [258, 169] width 188 height 29
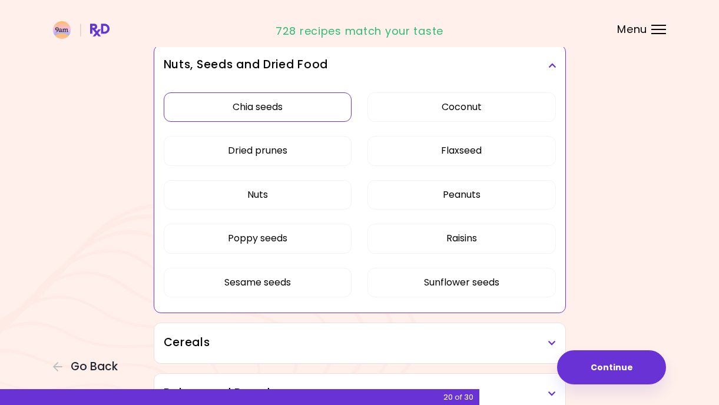
scroll to position [580, 0]
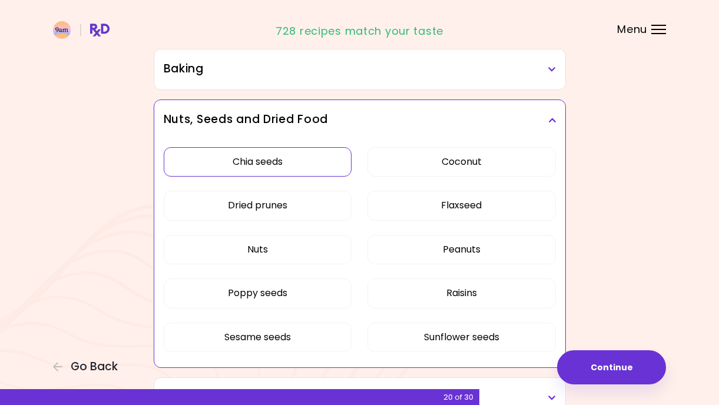
click at [268, 162] on button "Chia seeds" at bounding box center [258, 161] width 188 height 29
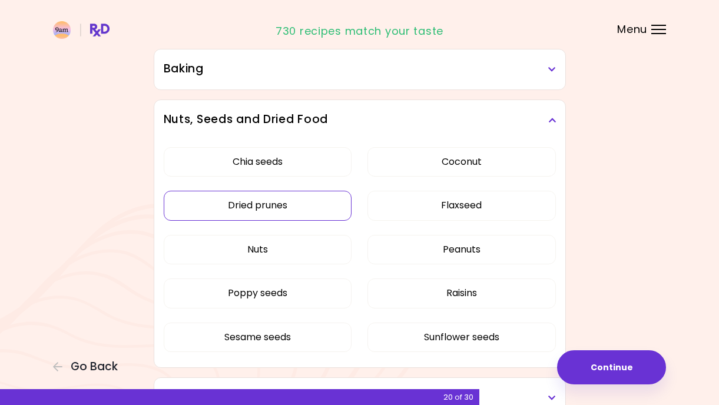
click at [266, 208] on button "Dried prunes" at bounding box center [258, 205] width 188 height 29
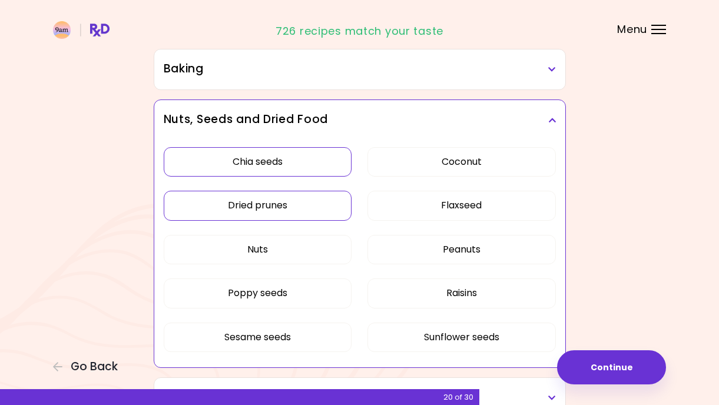
click at [274, 160] on button "Chia seeds" at bounding box center [258, 161] width 188 height 29
click at [463, 292] on button "Raisins" at bounding box center [461, 292] width 188 height 29
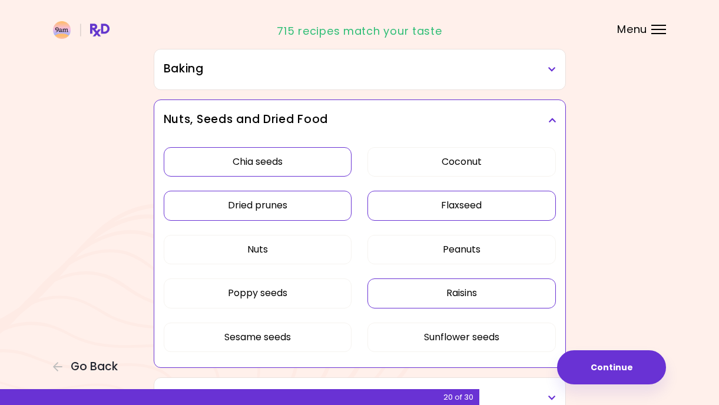
click at [453, 203] on button "Flaxseed" at bounding box center [461, 205] width 188 height 29
click at [459, 158] on button "Coconut" at bounding box center [461, 161] width 188 height 29
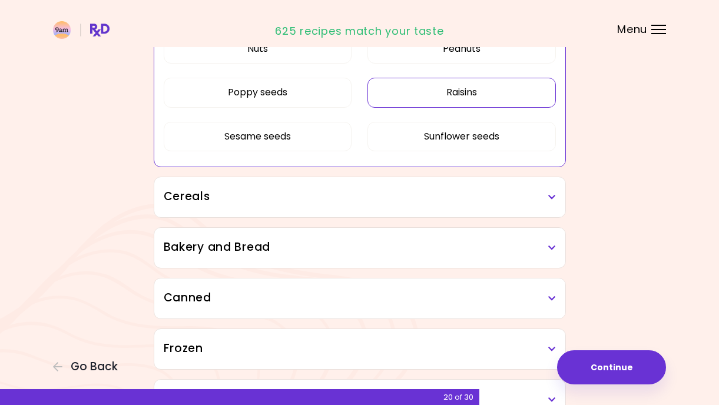
scroll to position [783, 0]
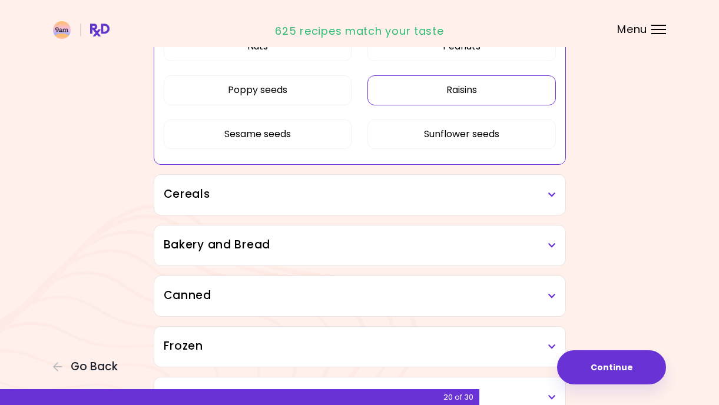
click at [542, 188] on h3 "Cereals" at bounding box center [360, 194] width 392 height 17
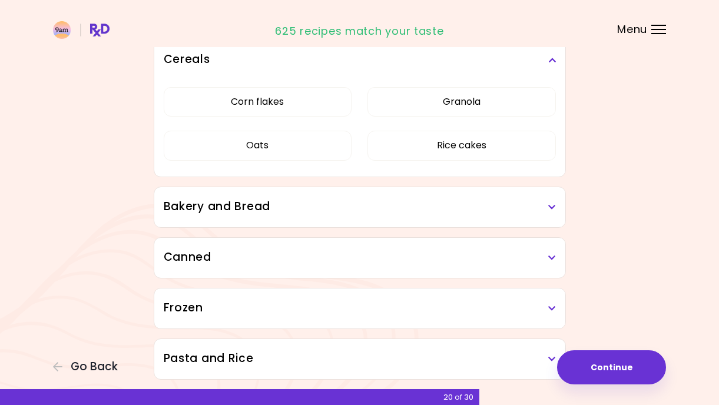
scroll to position [928, 0]
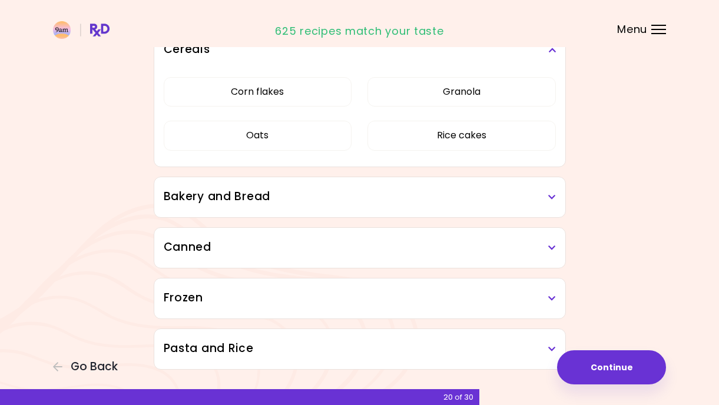
click at [545, 197] on h3 "Bakery and Bread" at bounding box center [360, 196] width 392 height 17
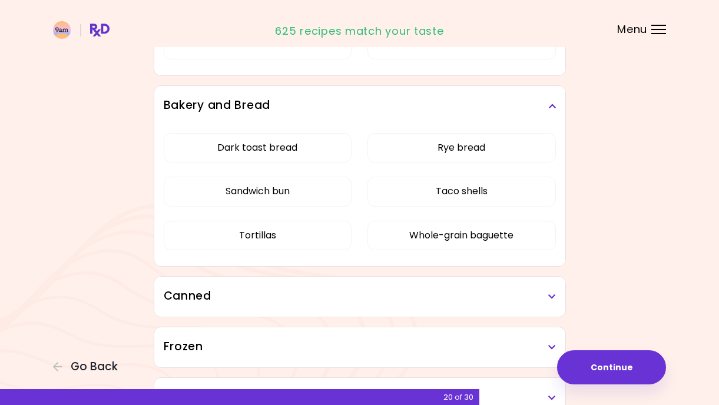
scroll to position [1020, 0]
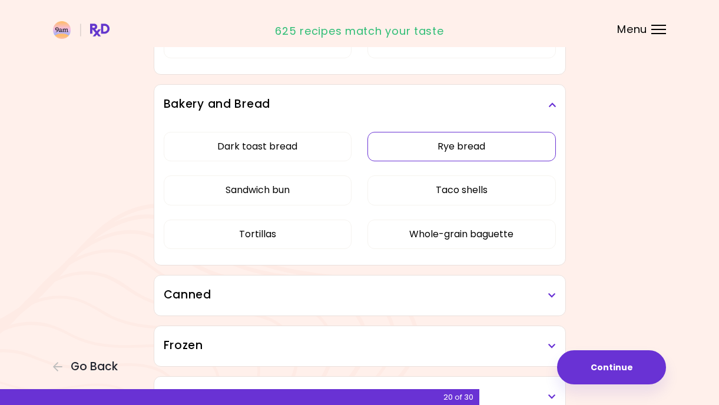
click at [456, 142] on div "Dark toast bread Rye bread Sandwich bun Taco shells Tortillas Whole-grain bague…" at bounding box center [360, 195] width 392 height 141
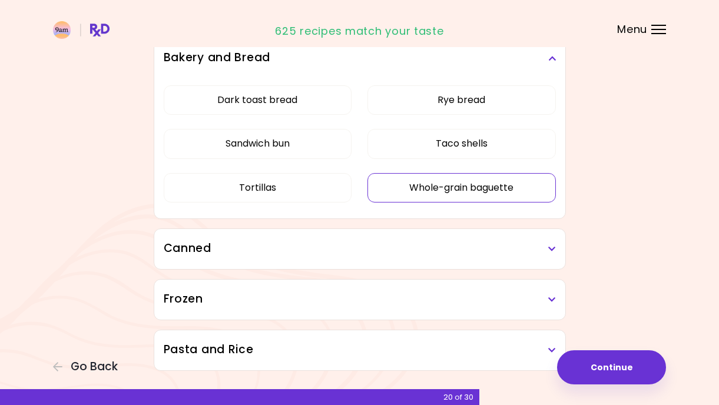
scroll to position [741, 0]
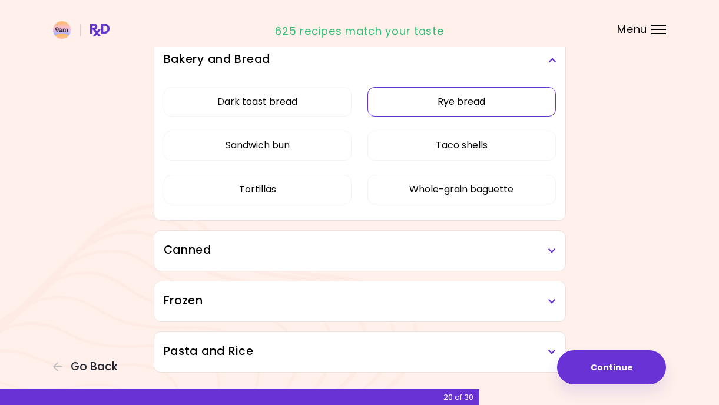
click at [443, 100] on button "Rye bread" at bounding box center [461, 101] width 188 height 29
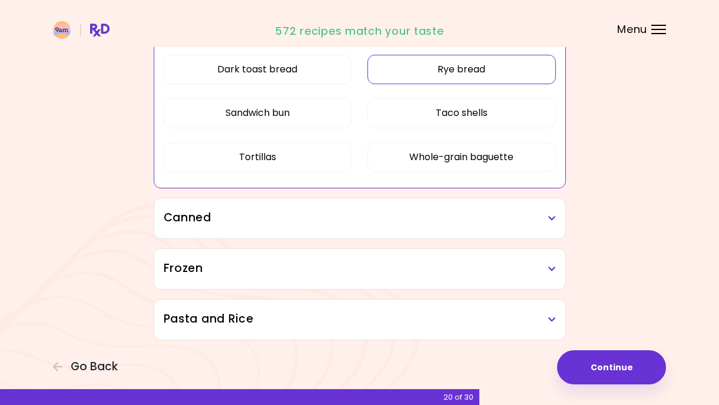
scroll to position [774, 0]
click at [550, 218] on icon at bounding box center [552, 218] width 8 height 8
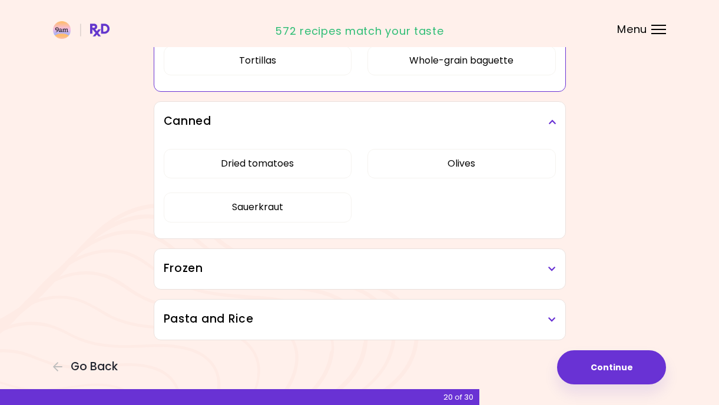
scroll to position [870, 0]
click at [547, 269] on h3 "Frozen" at bounding box center [360, 268] width 392 height 17
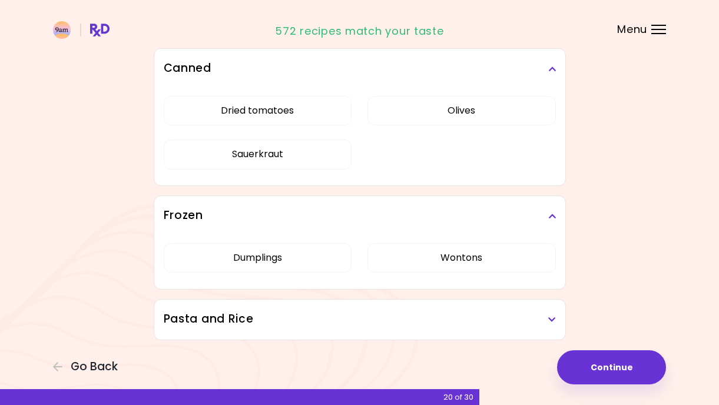
scroll to position [923, 0]
click at [549, 317] on icon at bounding box center [552, 320] width 8 height 8
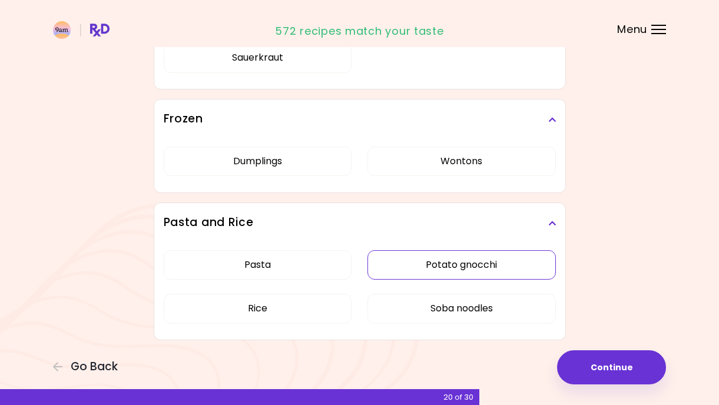
click at [477, 267] on button "Potato gnocchi" at bounding box center [461, 264] width 188 height 29
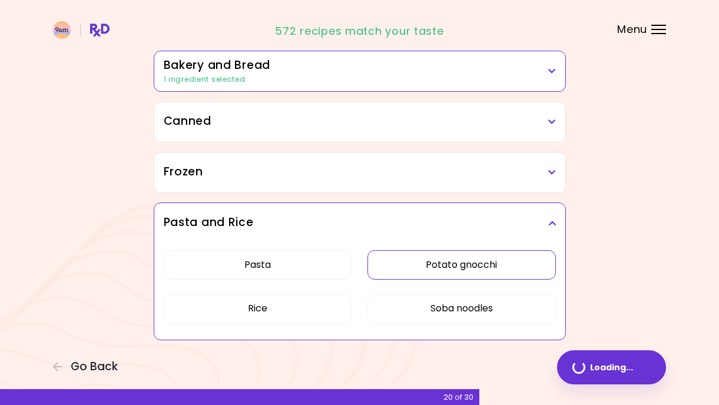
scroll to position [730, 0]
click at [463, 307] on button "Soba noodles" at bounding box center [461, 308] width 188 height 29
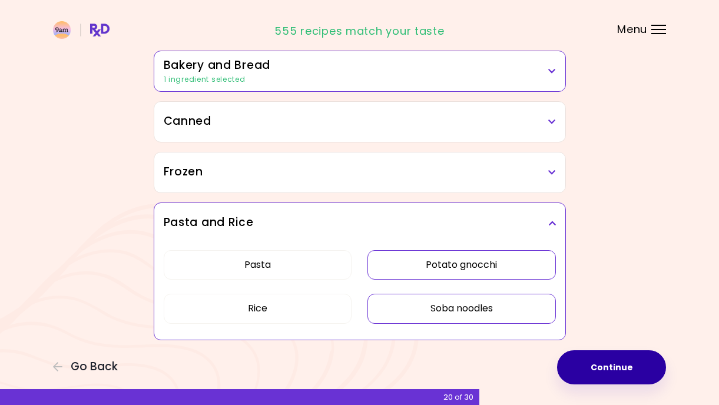
click at [598, 362] on button "Continue" at bounding box center [611, 367] width 109 height 34
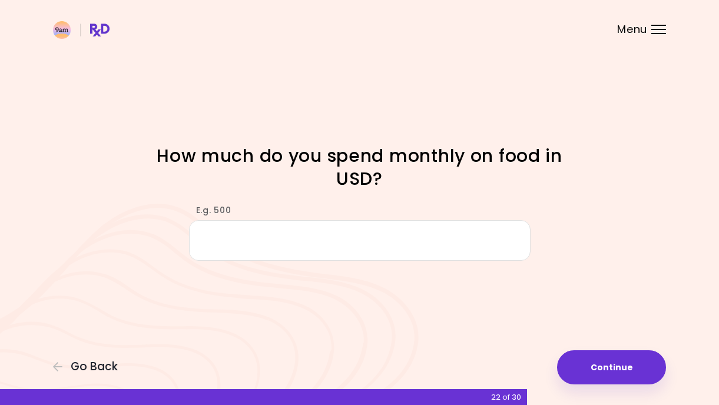
click at [340, 237] on input "E.g. 500" at bounding box center [359, 240] width 341 height 41
type input "*"
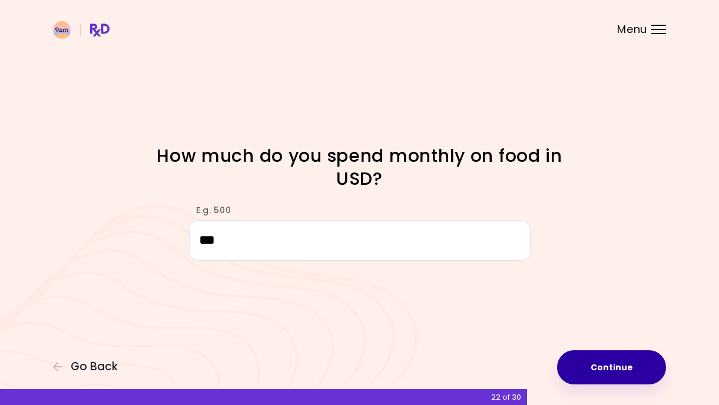
type input "***"
click at [618, 364] on button "Continue" at bounding box center [611, 367] width 109 height 34
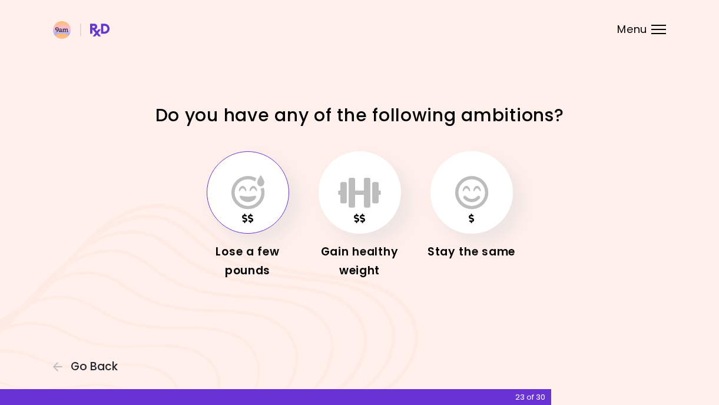
click at [249, 187] on icon "button" at bounding box center [247, 192] width 33 height 34
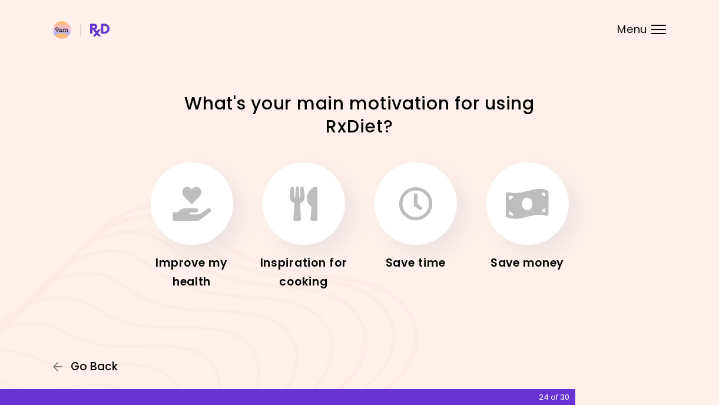
click at [84, 366] on span "Go Back" at bounding box center [94, 366] width 47 height 13
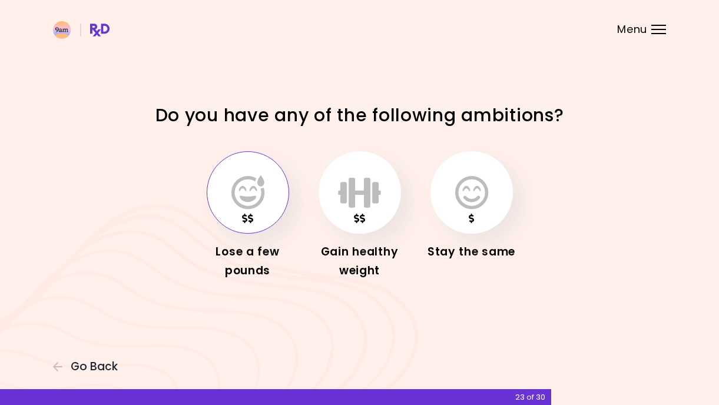
click at [270, 188] on button "button" at bounding box center [248, 192] width 82 height 82
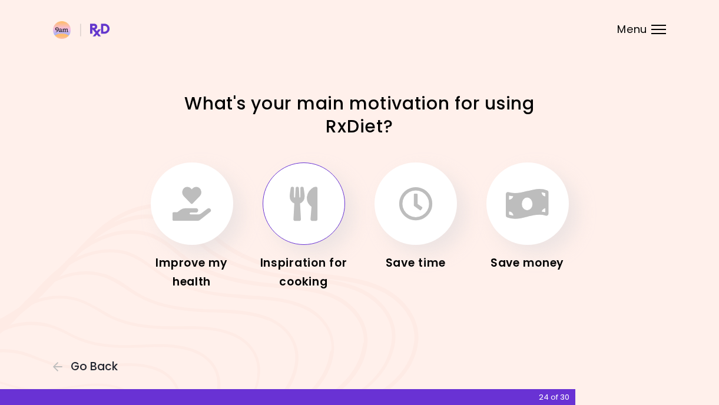
click at [294, 226] on button "button" at bounding box center [304, 203] width 82 height 82
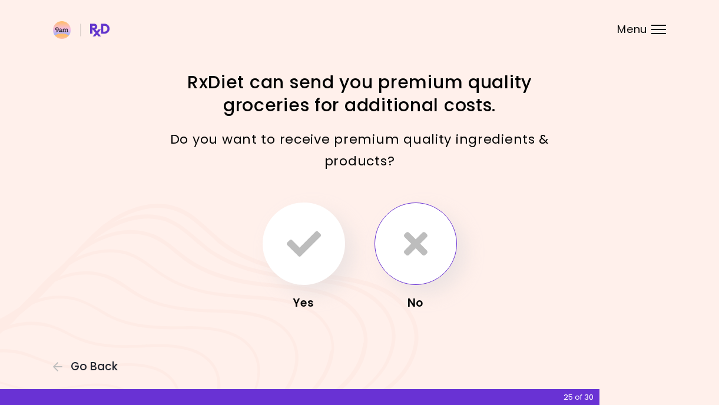
click at [414, 248] on icon "button" at bounding box center [416, 244] width 24 height 34
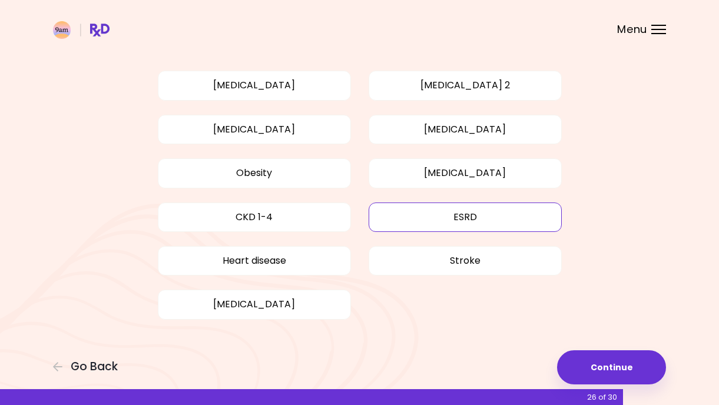
scroll to position [81, 0]
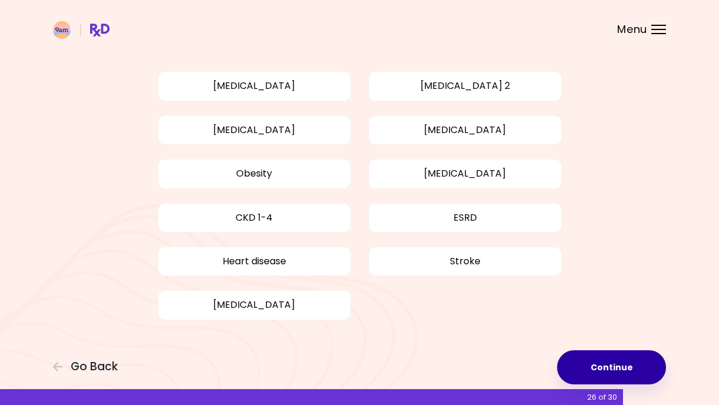
click at [609, 362] on button "Continue" at bounding box center [611, 367] width 109 height 34
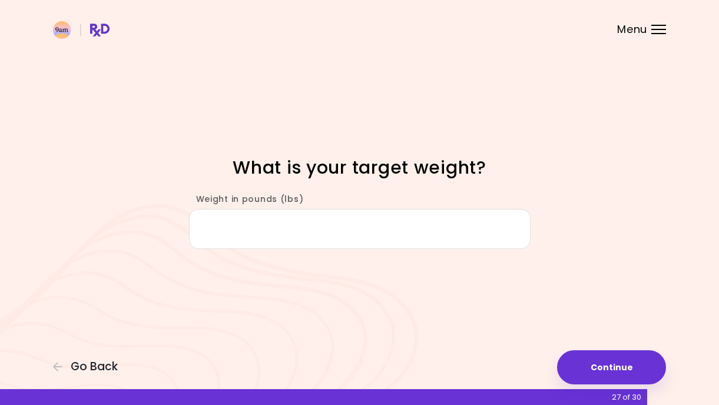
click at [443, 217] on input "Weight in pounds (lbs)" at bounding box center [359, 229] width 341 height 41
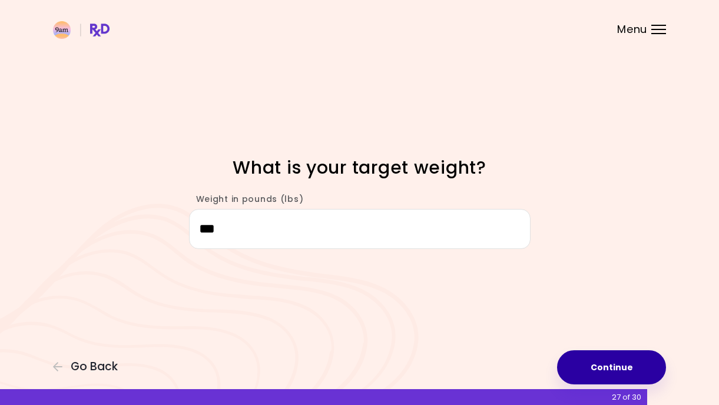
type input "***"
click at [629, 360] on button "Continue" at bounding box center [611, 367] width 109 height 34
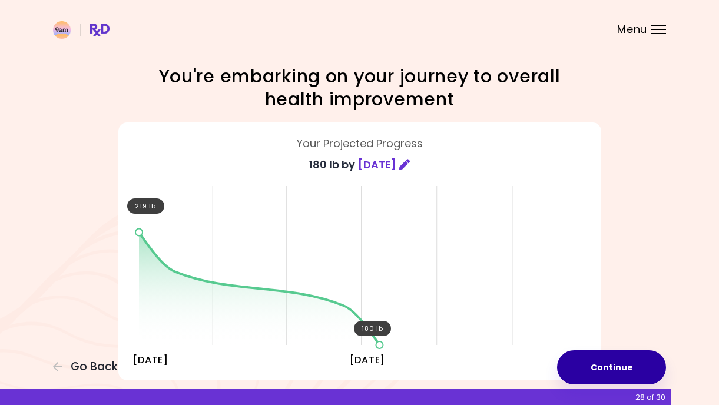
click at [608, 366] on button "Continue" at bounding box center [611, 367] width 109 height 34
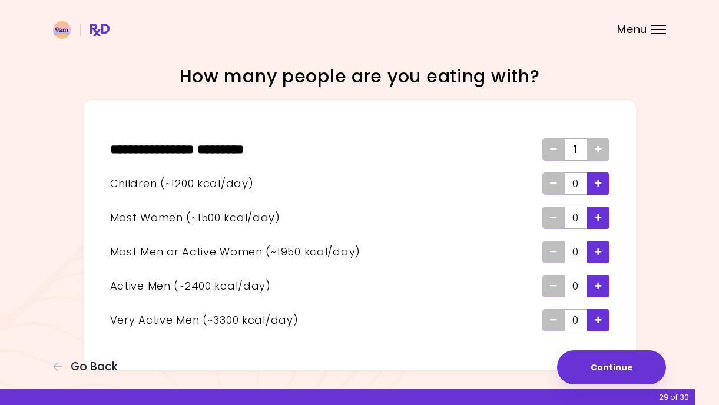
click at [599, 254] on icon "Add - Man or Active Woman" at bounding box center [598, 252] width 7 height 8
click at [597, 150] on icon "Add" at bounding box center [598, 149] width 7 height 8
click at [598, 181] on icon "Add - Child" at bounding box center [598, 184] width 7 height 8
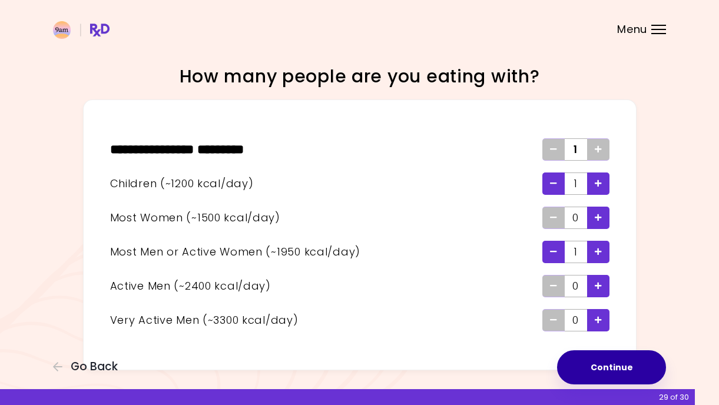
click at [597, 360] on button "Continue" at bounding box center [611, 367] width 109 height 34
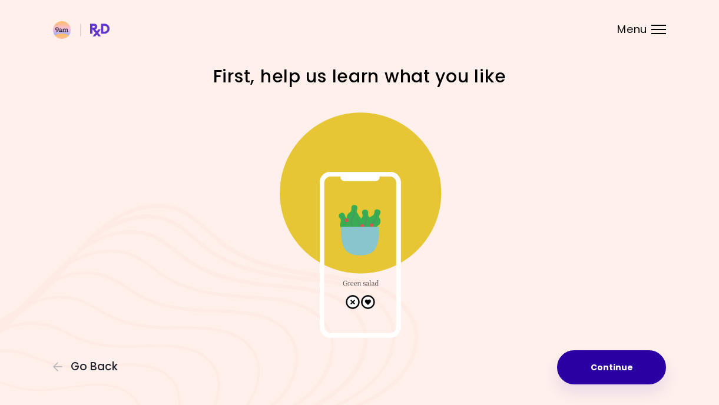
click at [614, 368] on button "Continue" at bounding box center [611, 367] width 109 height 34
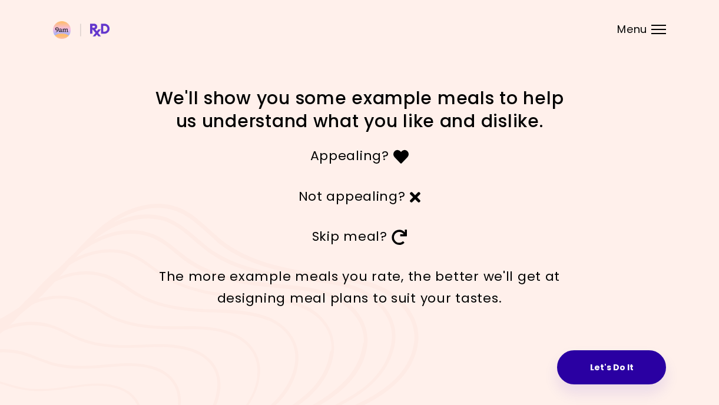
click at [600, 363] on button "Let's Do It" at bounding box center [611, 367] width 109 height 34
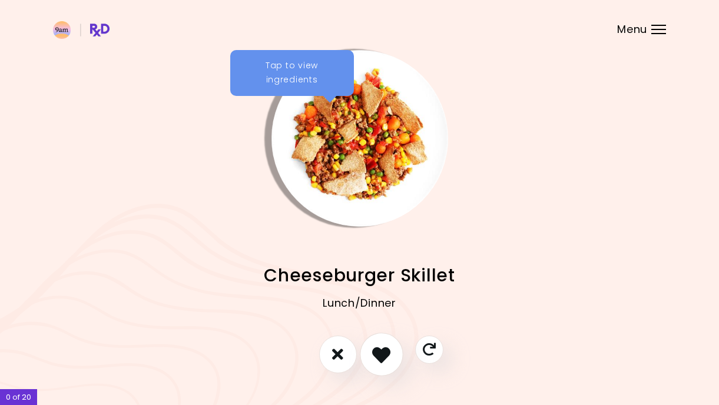
click at [379, 351] on icon "I like this recipe" at bounding box center [381, 354] width 18 height 18
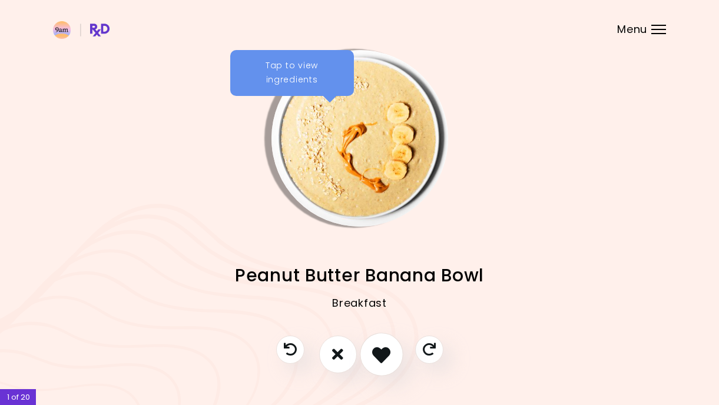
click at [379, 349] on icon "I like this recipe" at bounding box center [381, 354] width 18 height 18
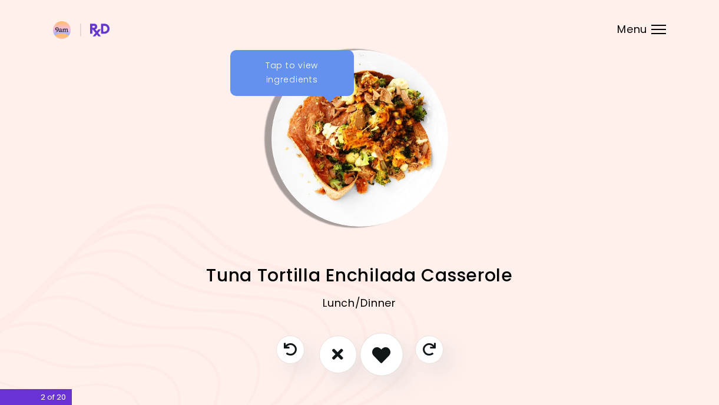
click at [382, 348] on icon "I like this recipe" at bounding box center [381, 354] width 18 height 18
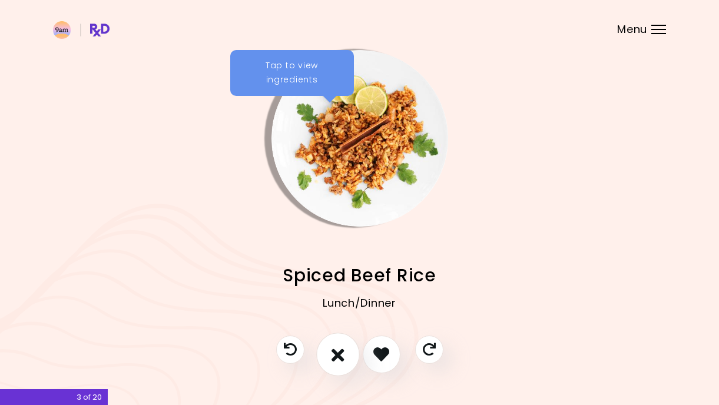
click at [337, 351] on icon "I don't like this recipe" at bounding box center [337, 354] width 13 height 18
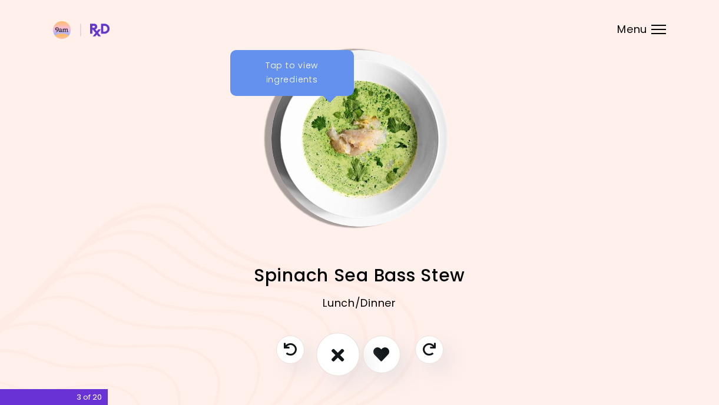
click at [340, 350] on icon "I don't like this recipe" at bounding box center [337, 354] width 13 height 18
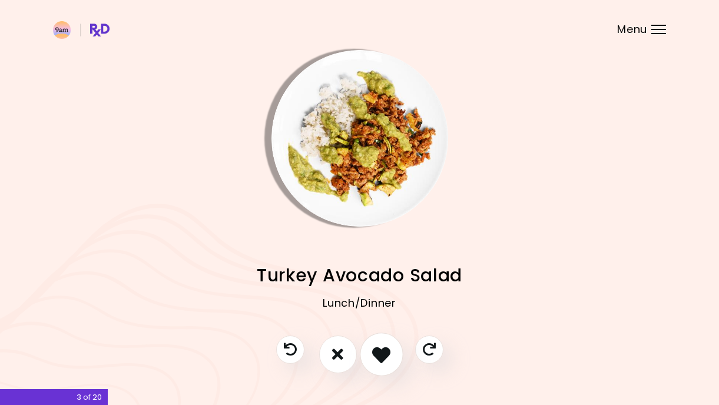
click at [380, 356] on icon "I like this recipe" at bounding box center [381, 354] width 18 height 18
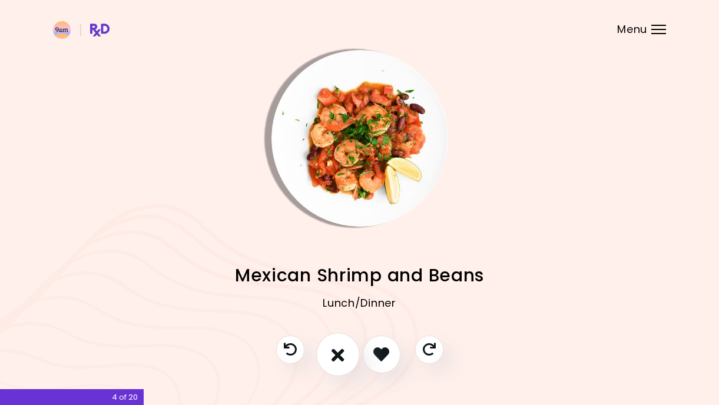
click at [343, 356] on icon "I don't like this recipe" at bounding box center [337, 354] width 13 height 18
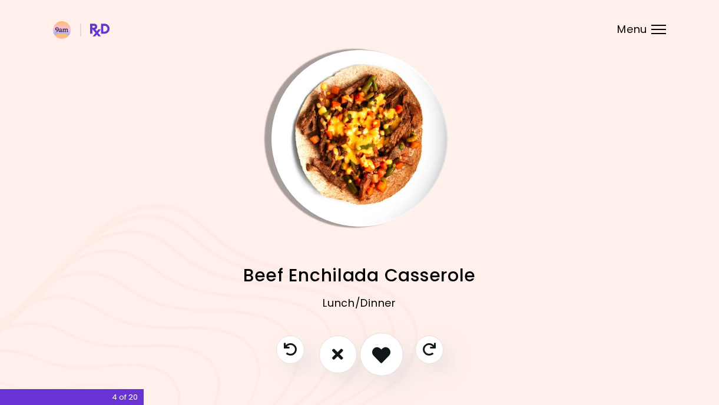
click at [381, 355] on icon "I like this recipe" at bounding box center [381, 354] width 18 height 18
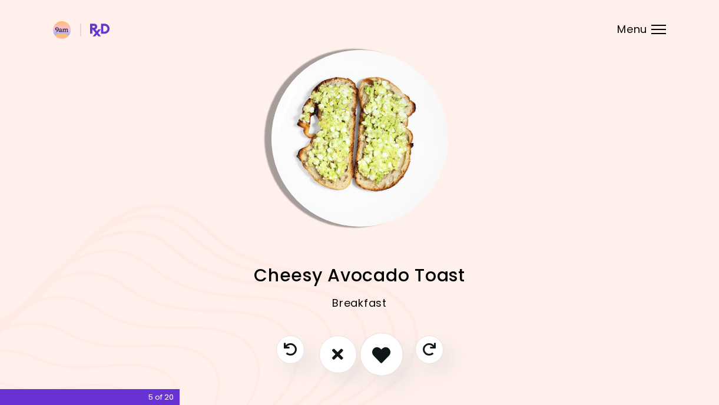
click at [381, 355] on icon "I like this recipe" at bounding box center [381, 354] width 18 height 18
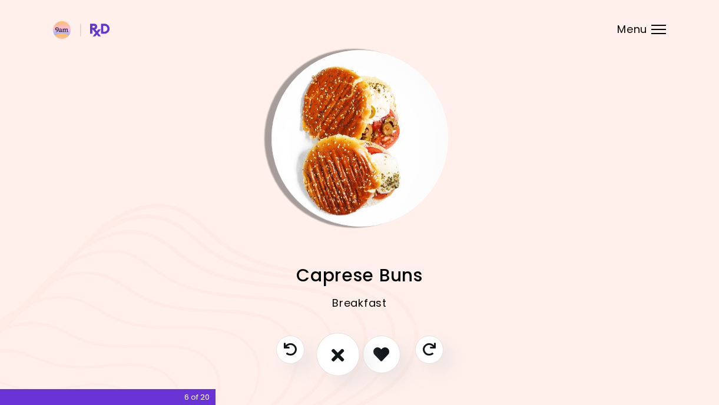
click at [336, 353] on icon "I don't like this recipe" at bounding box center [337, 354] width 13 height 18
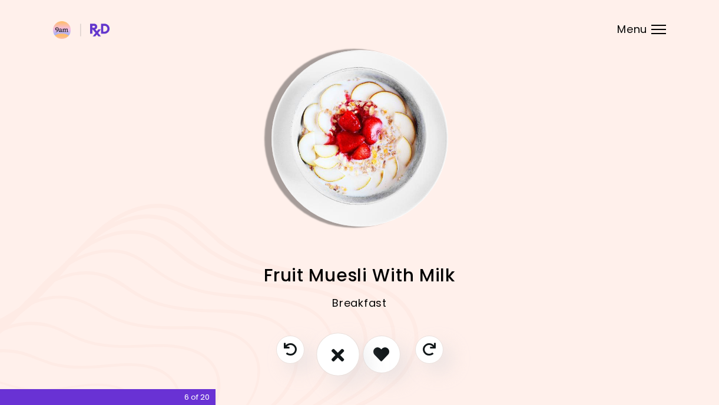
click at [338, 349] on icon "I don't like this recipe" at bounding box center [337, 354] width 13 height 18
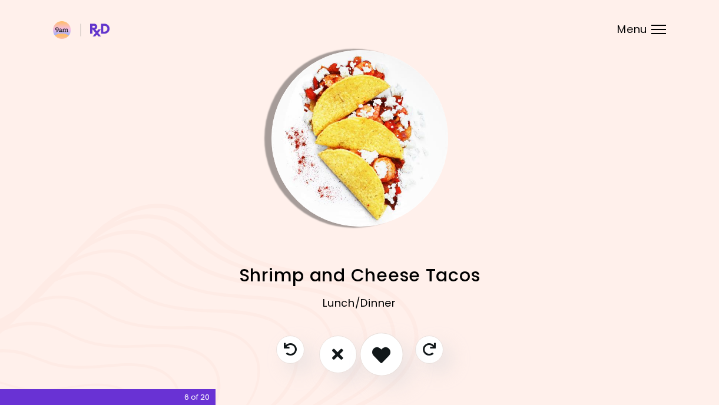
click at [381, 351] on icon "I like this recipe" at bounding box center [381, 354] width 18 height 18
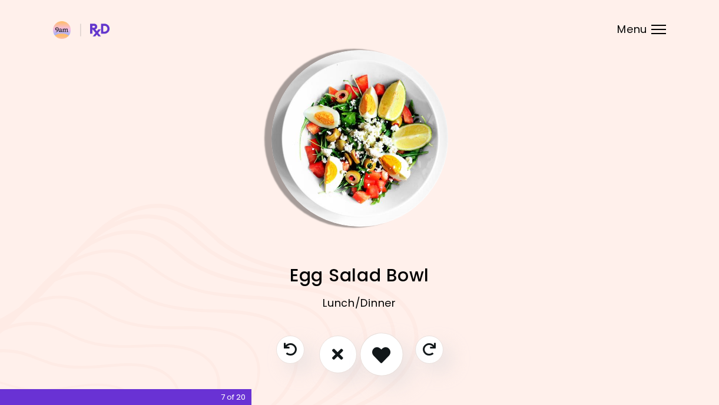
click at [381, 353] on icon "I like this recipe" at bounding box center [381, 354] width 18 height 18
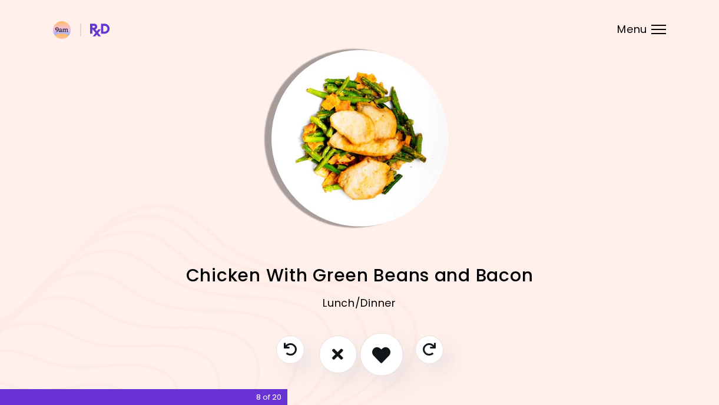
click at [383, 351] on icon "I like this recipe" at bounding box center [381, 354] width 18 height 18
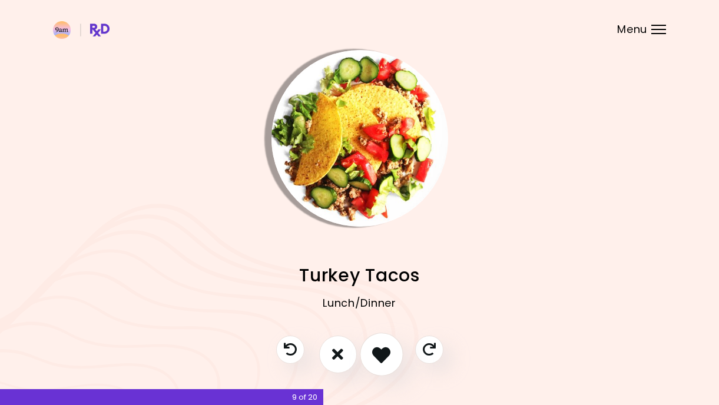
click at [381, 356] on icon "I like this recipe" at bounding box center [381, 354] width 18 height 18
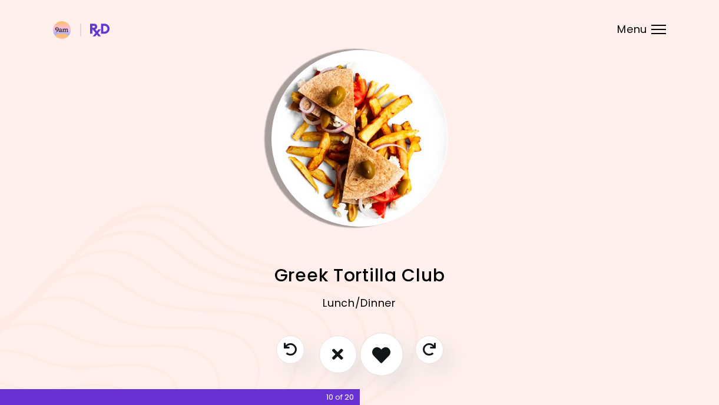
click at [381, 356] on icon "I like this recipe" at bounding box center [381, 354] width 18 height 18
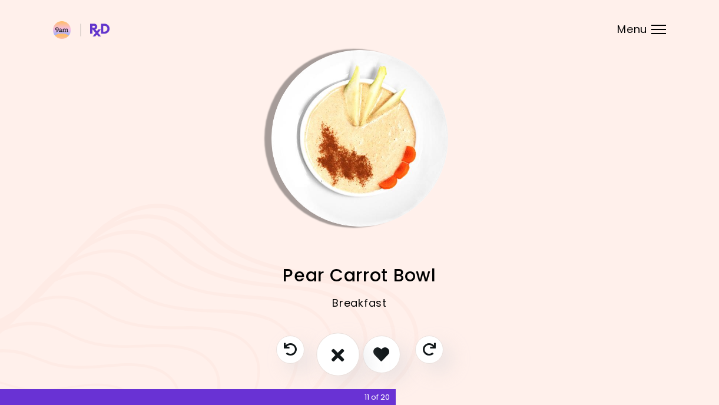
click at [339, 353] on icon "I don't like this recipe" at bounding box center [337, 354] width 13 height 18
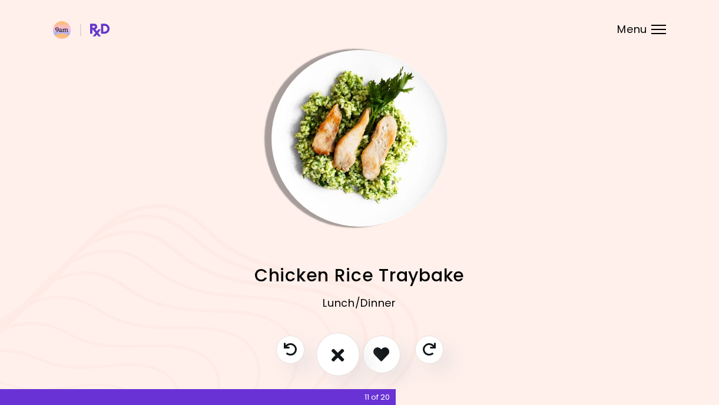
click at [336, 353] on icon "I don't like this recipe" at bounding box center [337, 354] width 13 height 18
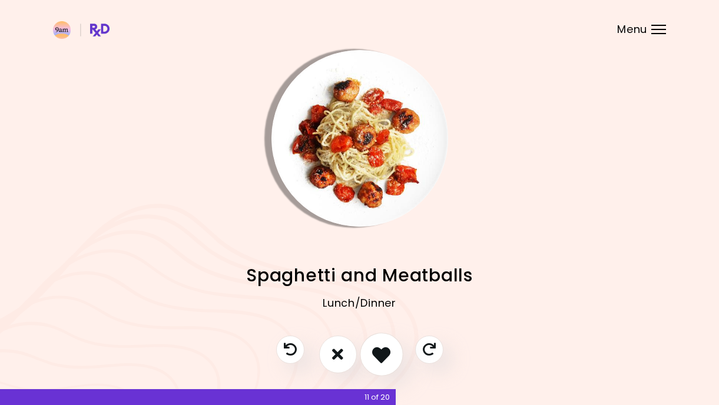
click at [381, 351] on icon "I like this recipe" at bounding box center [381, 354] width 18 height 18
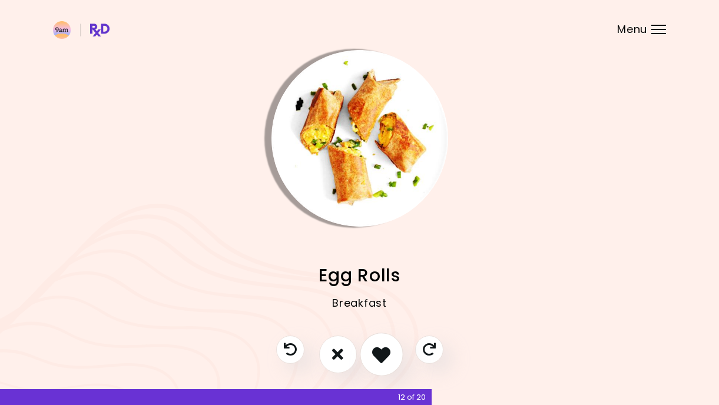
click at [381, 351] on icon "I like this recipe" at bounding box center [381, 354] width 18 height 18
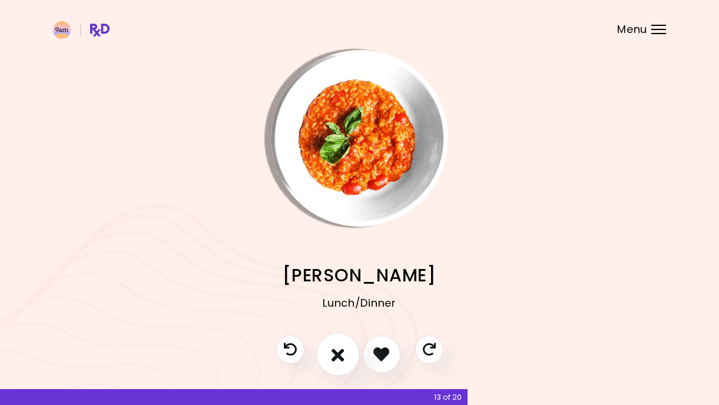
click at [337, 354] on icon "I don't like this recipe" at bounding box center [337, 354] width 13 height 18
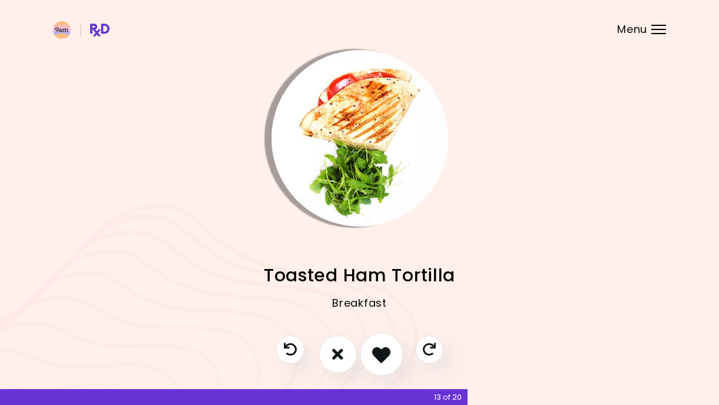
click at [376, 346] on icon "I like this recipe" at bounding box center [381, 354] width 18 height 18
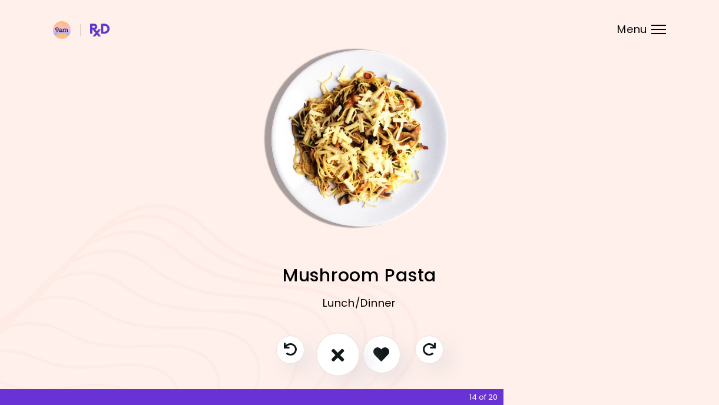
click at [340, 354] on icon "I don't like this recipe" at bounding box center [337, 354] width 13 height 18
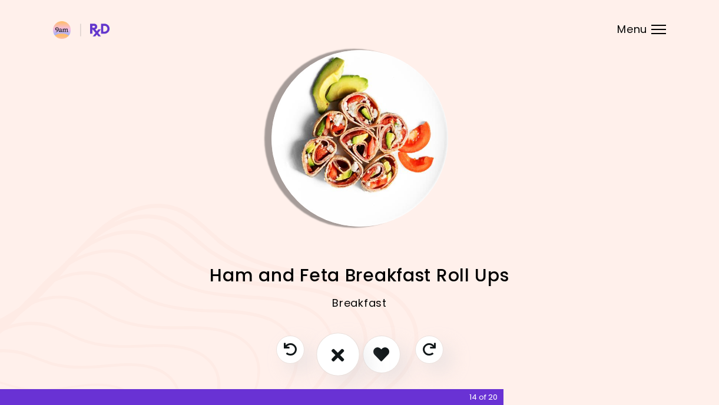
click at [340, 354] on icon "I don't like this recipe" at bounding box center [337, 354] width 13 height 18
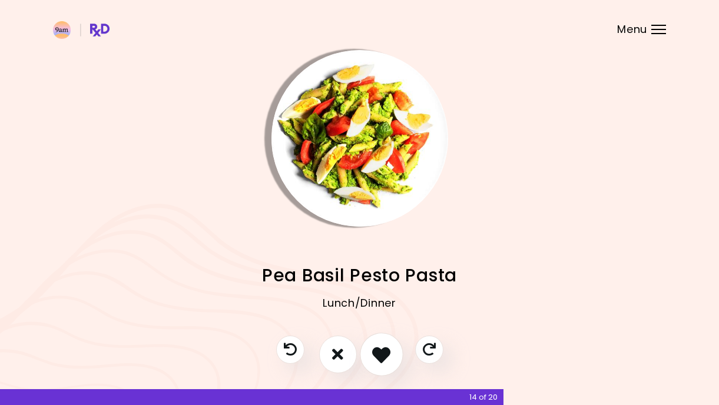
click at [386, 351] on icon "I like this recipe" at bounding box center [381, 354] width 18 height 18
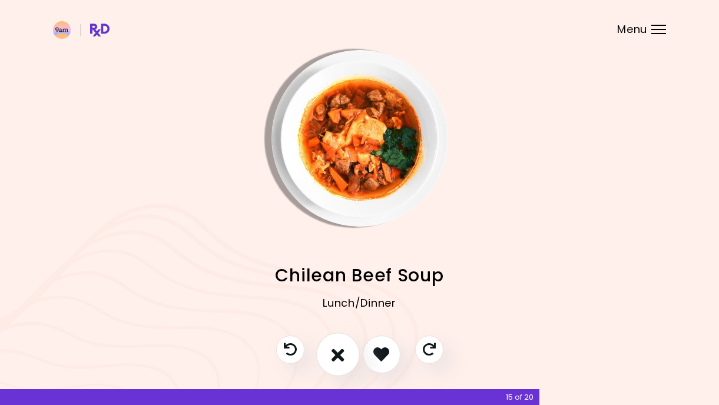
click at [343, 355] on icon "I don't like this recipe" at bounding box center [337, 354] width 13 height 18
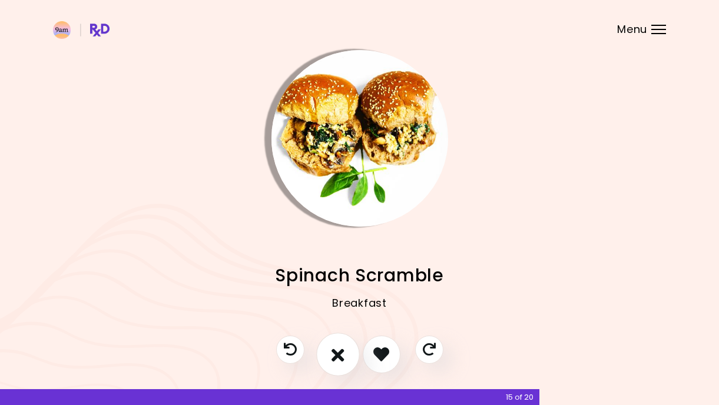
click at [343, 355] on icon "I don't like this recipe" at bounding box center [337, 354] width 13 height 18
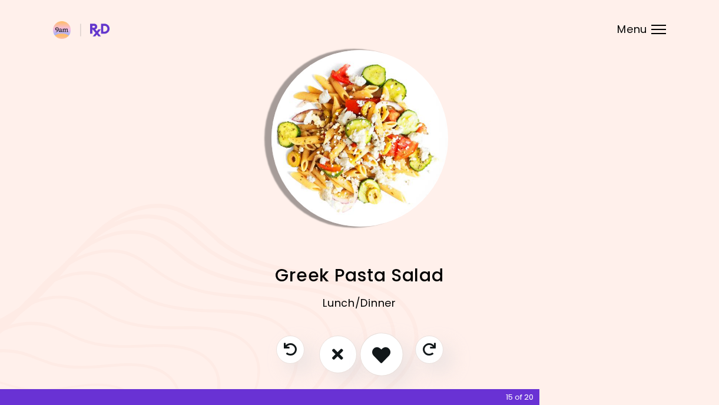
click at [381, 353] on icon "I like this recipe" at bounding box center [381, 354] width 18 height 18
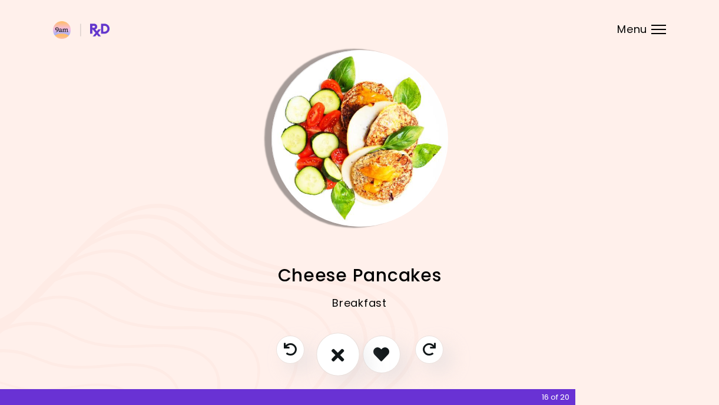
click at [339, 353] on icon "I don't like this recipe" at bounding box center [337, 354] width 13 height 18
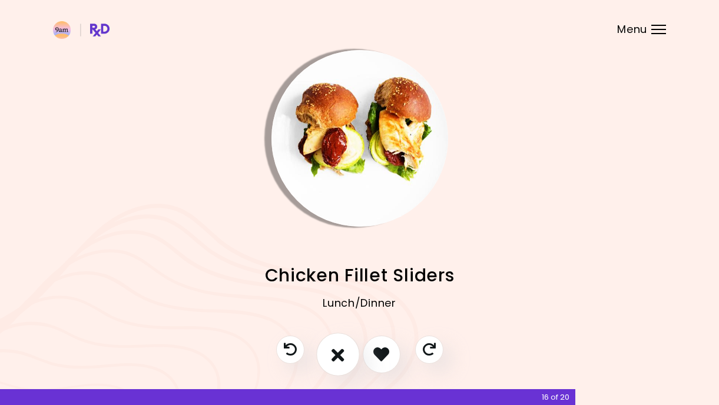
click at [331, 356] on icon "I don't like this recipe" at bounding box center [337, 354] width 13 height 18
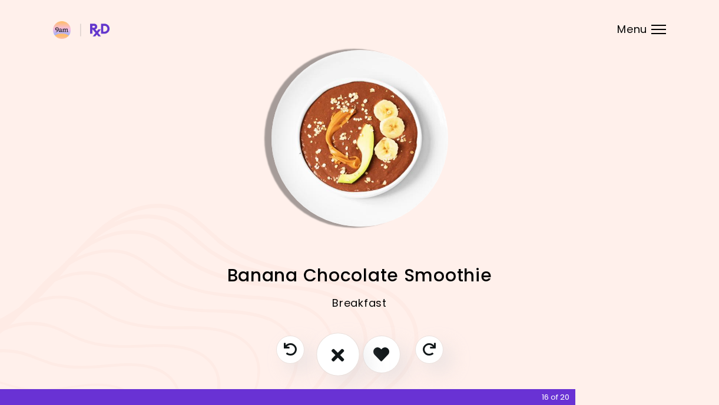
click at [335, 353] on icon "I don't like this recipe" at bounding box center [337, 354] width 13 height 18
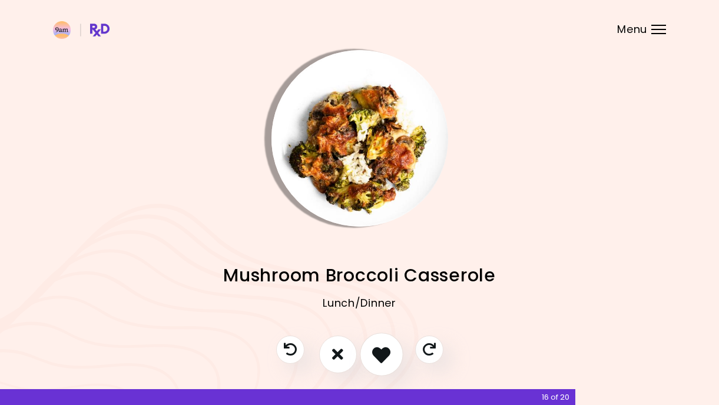
click at [380, 354] on icon "I like this recipe" at bounding box center [381, 354] width 18 height 18
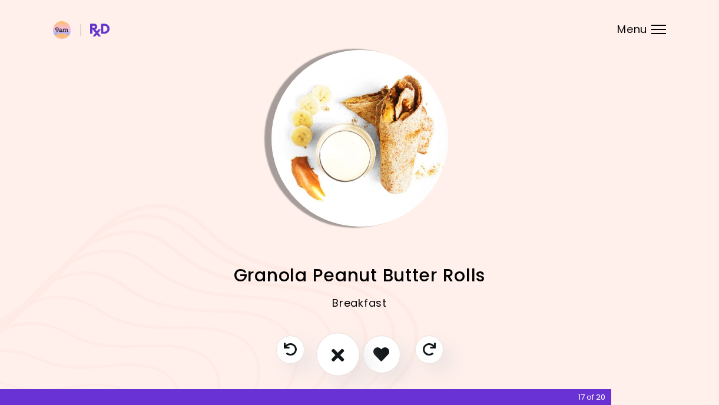
click at [344, 354] on icon "I don't like this recipe" at bounding box center [337, 354] width 13 height 18
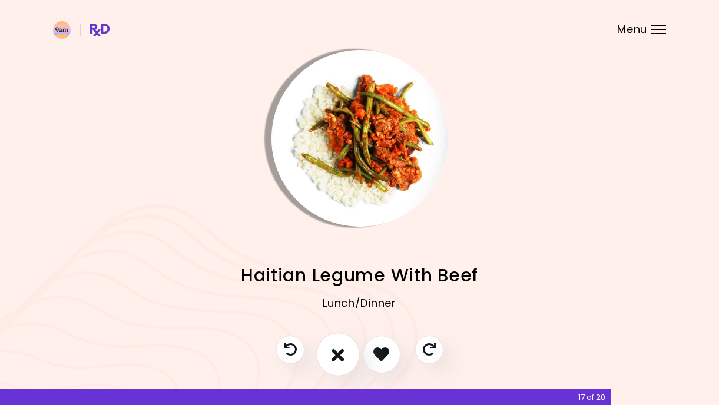
click at [344, 354] on icon "I don't like this recipe" at bounding box center [337, 354] width 13 height 18
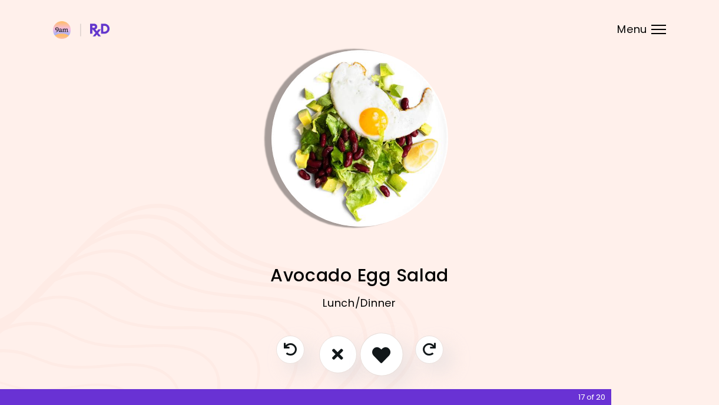
click at [369, 358] on button "I like this recipe" at bounding box center [382, 355] width 44 height 44
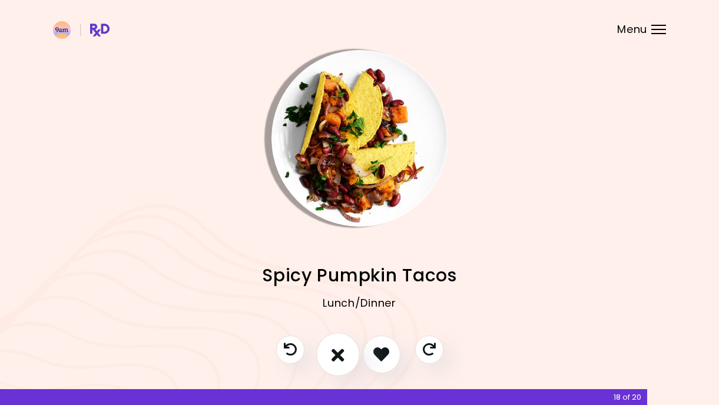
click at [337, 357] on icon "I don't like this recipe" at bounding box center [337, 354] width 13 height 18
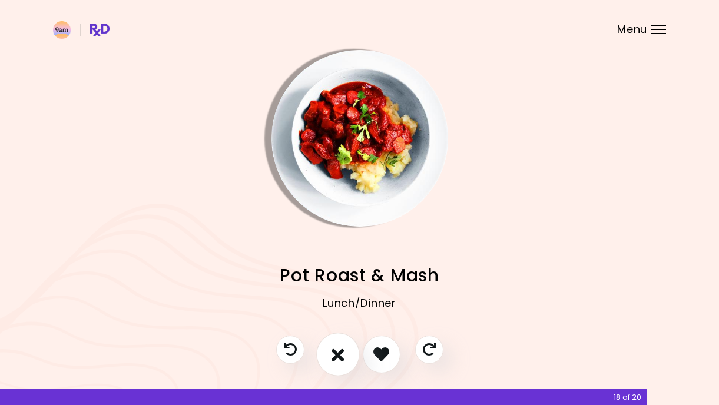
click at [340, 354] on icon "I don't like this recipe" at bounding box center [337, 354] width 13 height 18
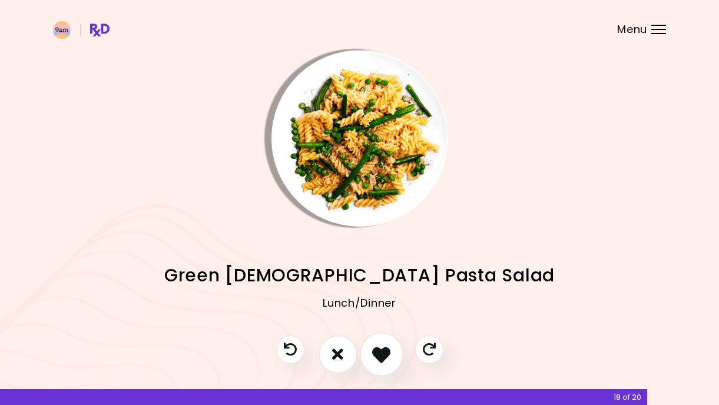
click at [371, 354] on button "I like this recipe" at bounding box center [382, 355] width 44 height 44
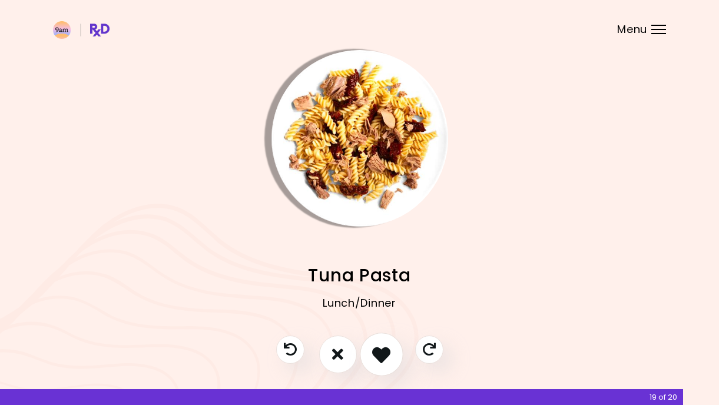
click at [377, 356] on icon "I like this recipe" at bounding box center [381, 354] width 18 height 18
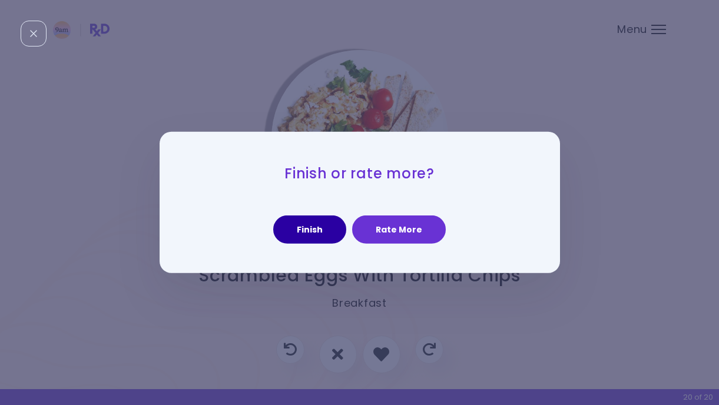
click at [323, 227] on button "Finish" at bounding box center [309, 229] width 73 height 28
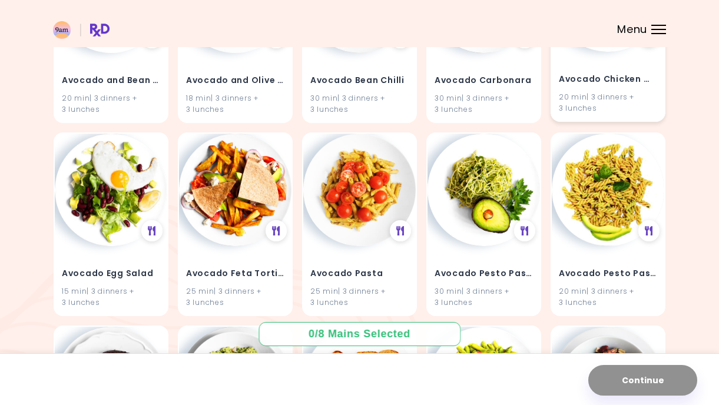
scroll to position [426, 0]
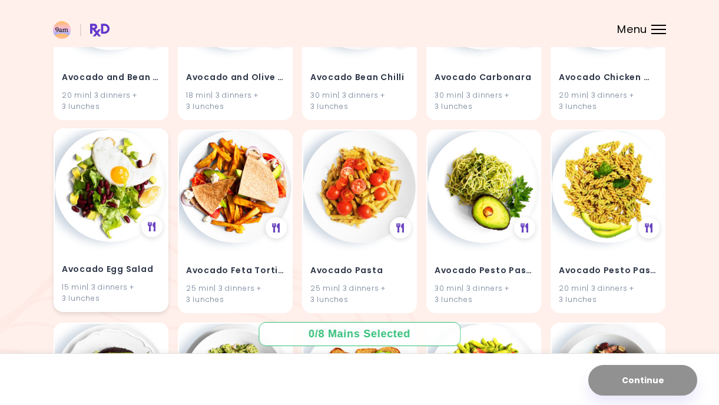
click at [128, 286] on div "15 min | 3 dinners + 3 lunches" at bounding box center [111, 292] width 98 height 22
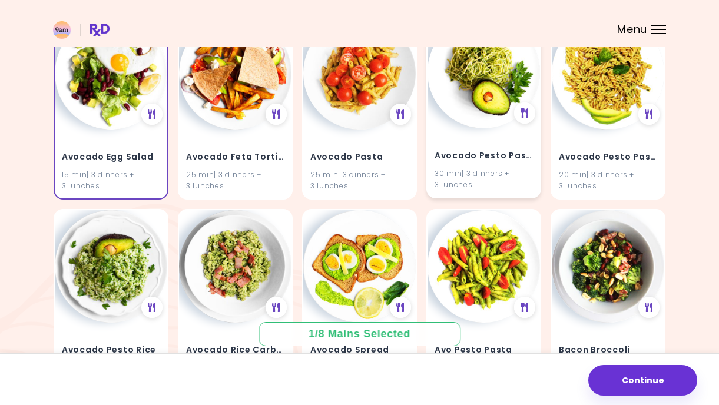
scroll to position [541, 0]
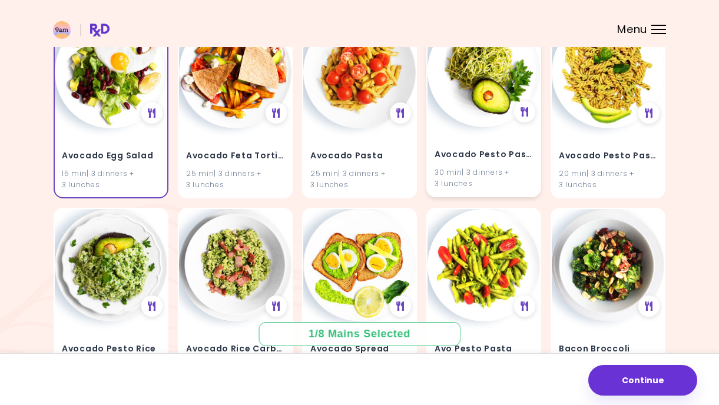
click at [464, 148] on h4 "Avocado Pesto Pasta" at bounding box center [483, 154] width 98 height 19
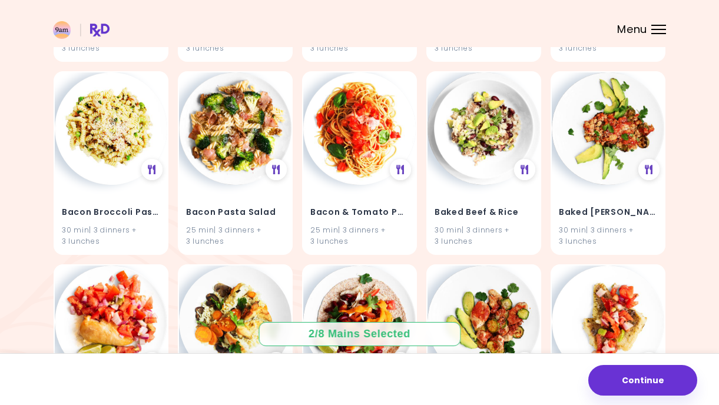
scroll to position [874, 0]
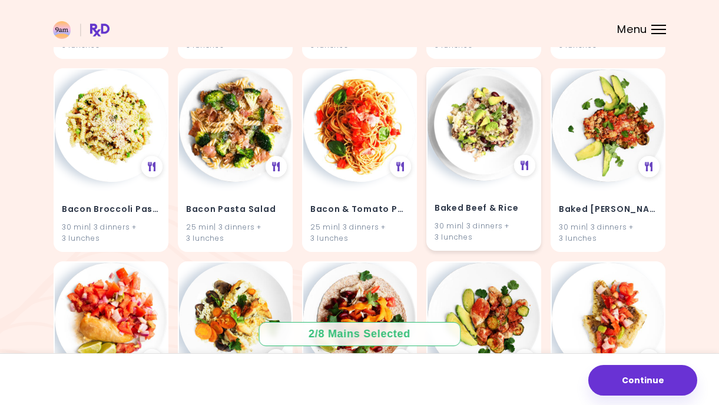
click at [469, 206] on h4 "Baked Beef & Rice" at bounding box center [483, 208] width 98 height 19
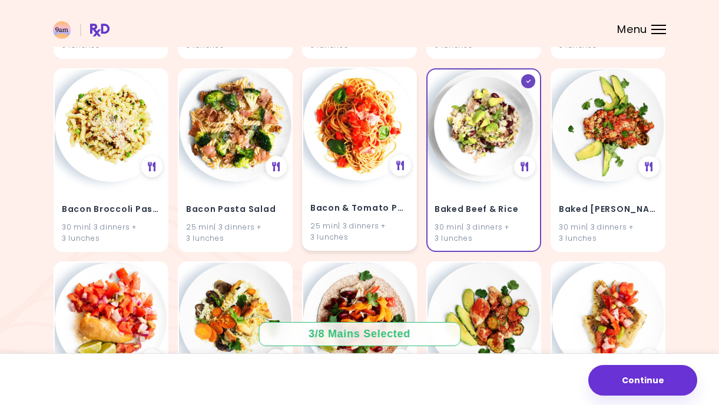
click at [357, 205] on h4 "Bacon & Tomato Pasta" at bounding box center [359, 208] width 98 height 19
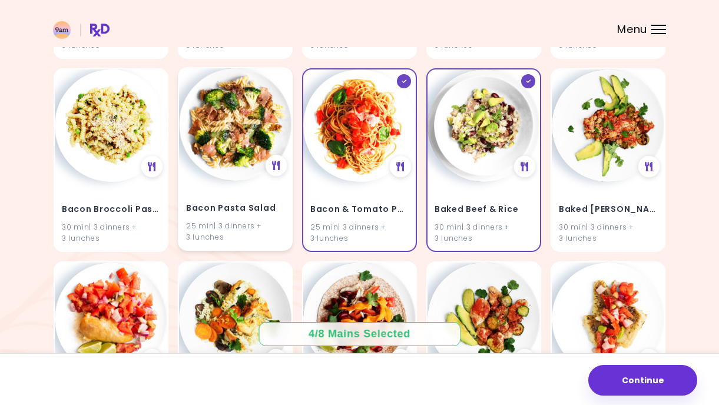
click at [221, 211] on h4 "Bacon Pasta Salad" at bounding box center [235, 208] width 98 height 19
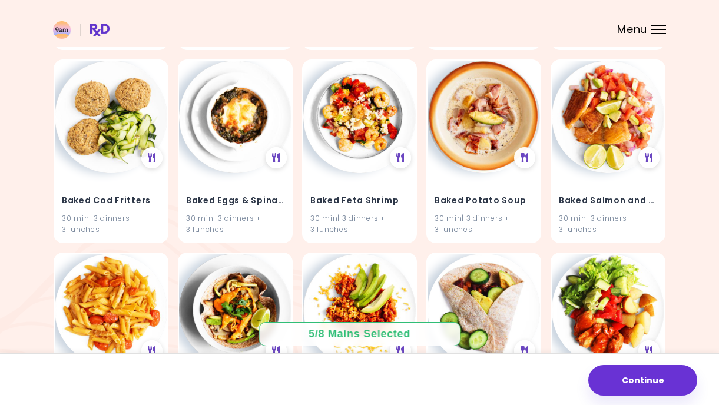
scroll to position [1269, 0]
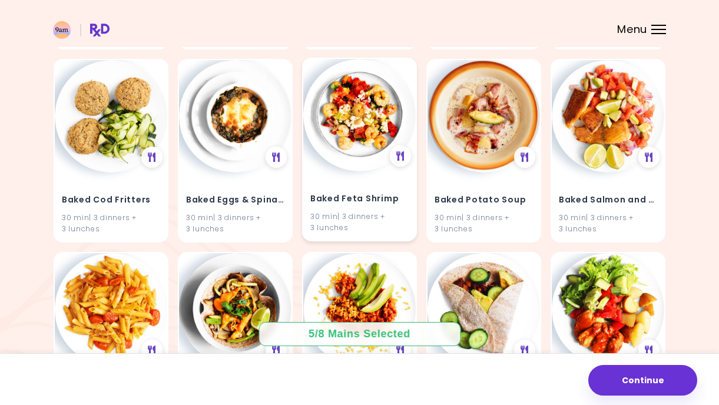
click at [361, 196] on h4 "Baked Feta Shrimp" at bounding box center [359, 199] width 98 height 19
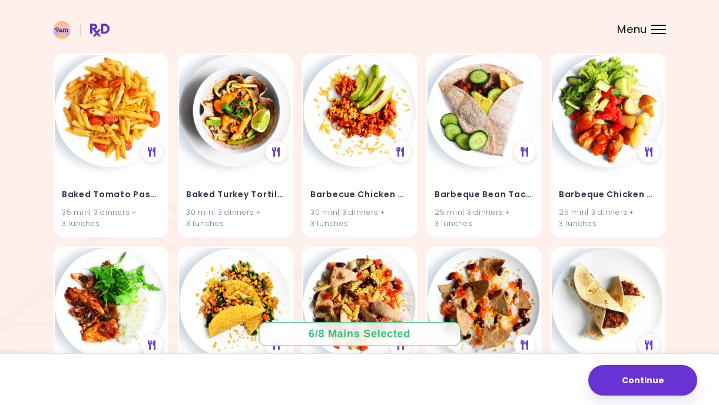
scroll to position [1469, 0]
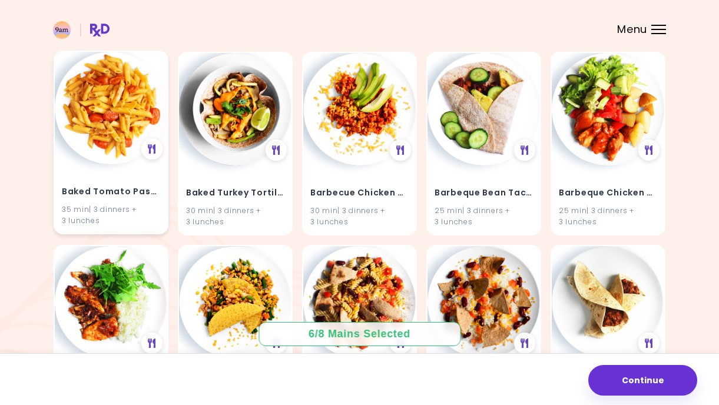
click at [105, 187] on h4 "Baked Tomato Pasta" at bounding box center [111, 191] width 98 height 19
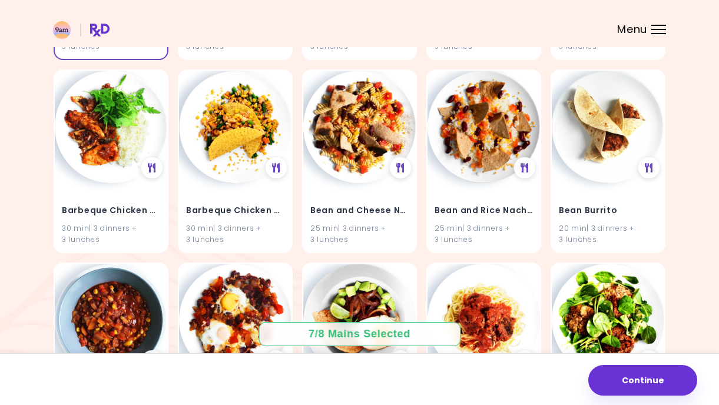
scroll to position [1645, 0]
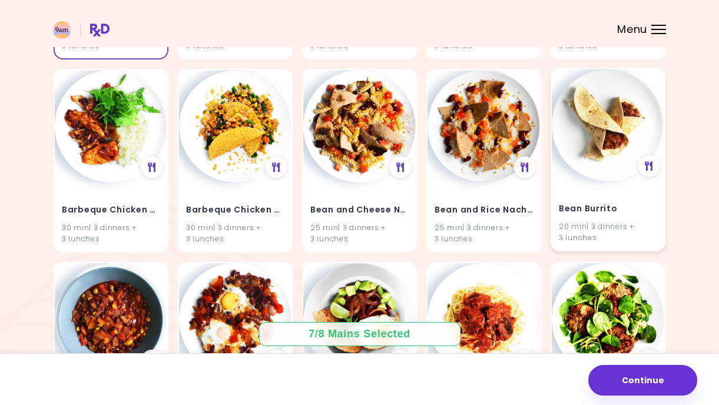
click at [585, 207] on h4 "Bean Burrito" at bounding box center [608, 209] width 98 height 19
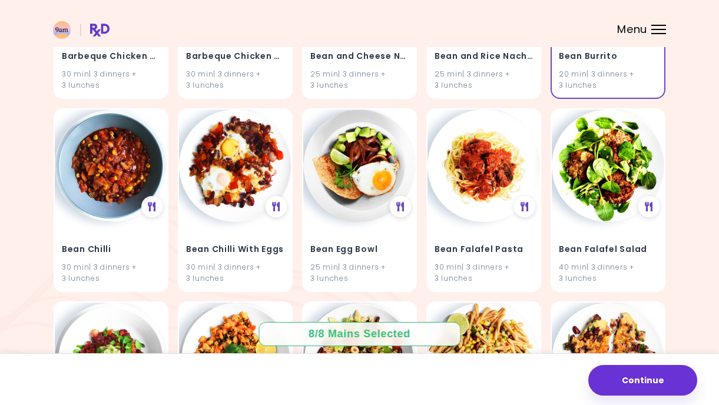
scroll to position [1800, 0]
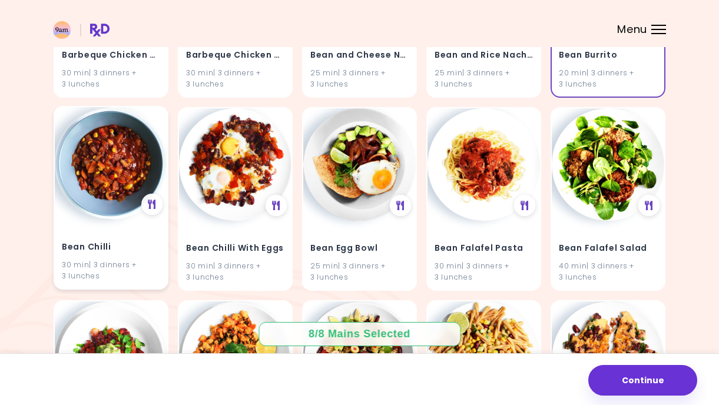
click at [95, 246] on h4 "Bean Chilli" at bounding box center [111, 247] width 98 height 19
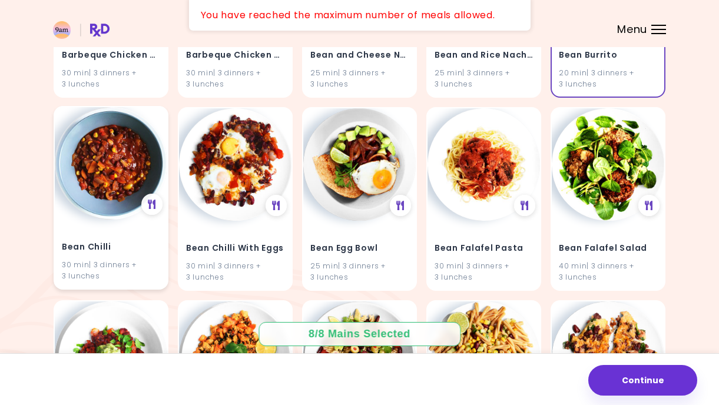
click at [116, 243] on h4 "Bean Chilli" at bounding box center [111, 247] width 98 height 19
click at [123, 176] on img at bounding box center [111, 163] width 112 height 112
click at [126, 229] on div "Bean Chilli 30 min | 3 dinners + 3 lunches" at bounding box center [111, 254] width 112 height 69
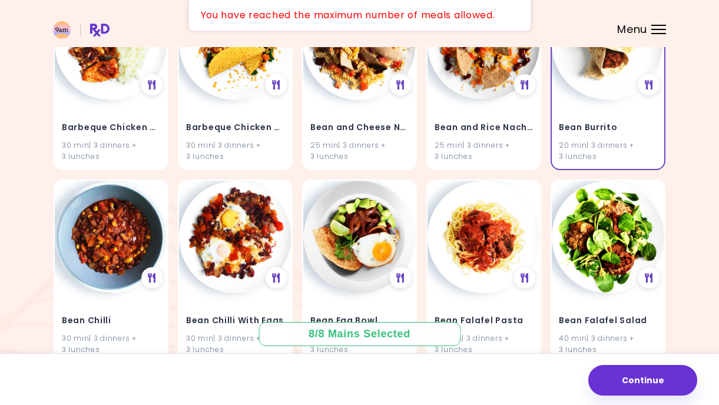
scroll to position [1729, 0]
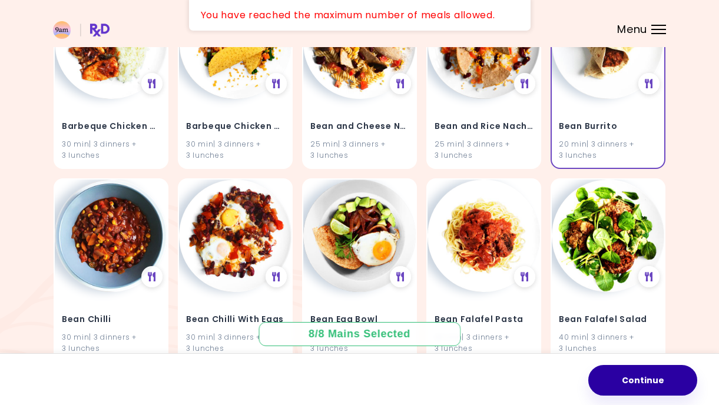
click at [640, 370] on button "Continue" at bounding box center [642, 380] width 109 height 31
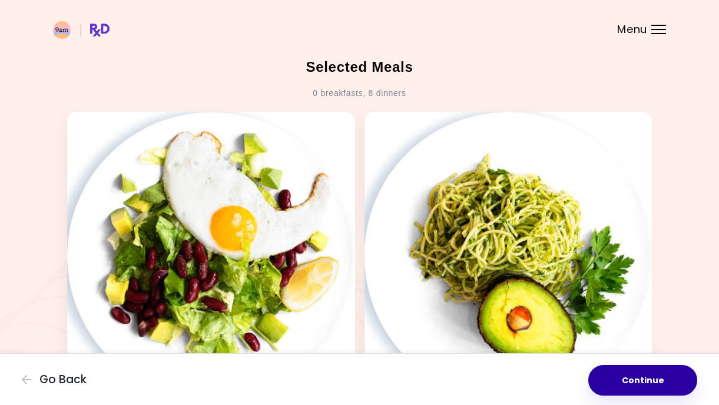
click at [652, 384] on button "Continue" at bounding box center [642, 380] width 109 height 31
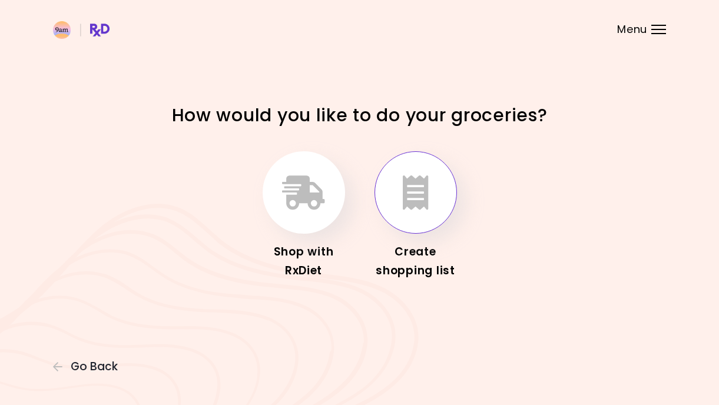
click at [420, 207] on icon "button" at bounding box center [416, 192] width 26 height 34
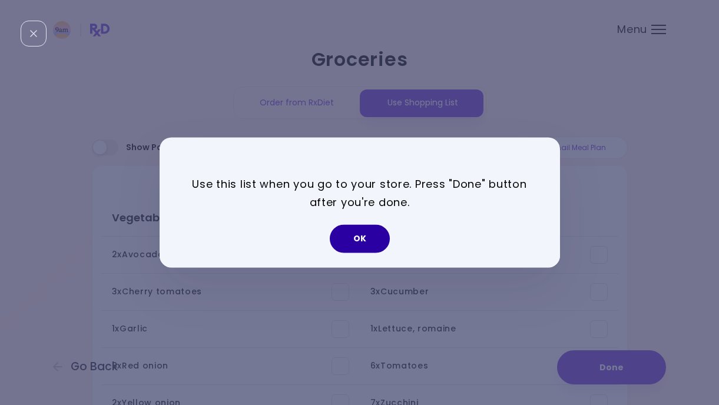
click at [370, 238] on button "OK" at bounding box center [360, 239] width 60 height 28
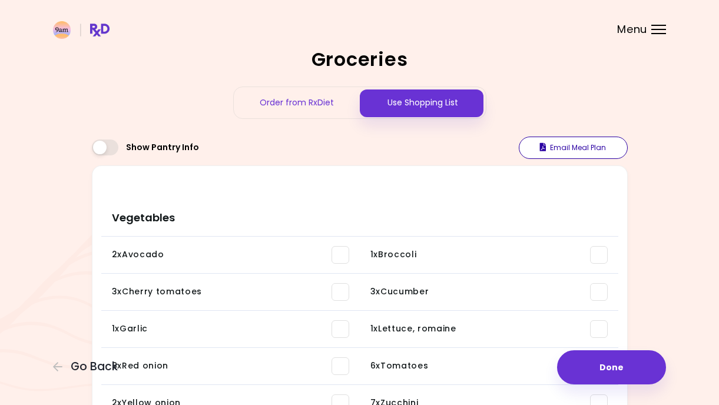
click at [573, 145] on button "Email Meal Plan" at bounding box center [573, 148] width 109 height 22
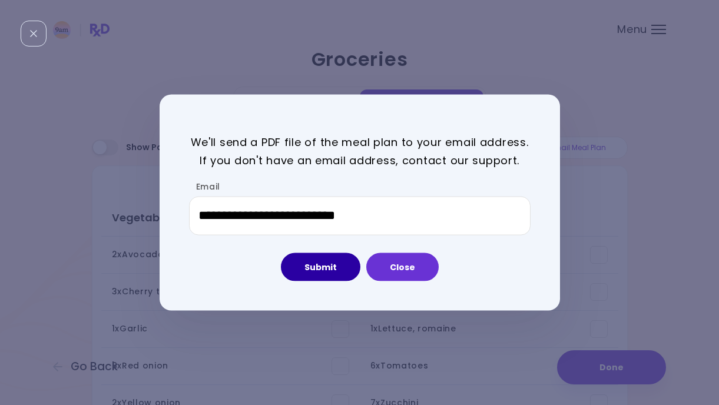
click at [338, 260] on button "Submit" at bounding box center [320, 267] width 79 height 28
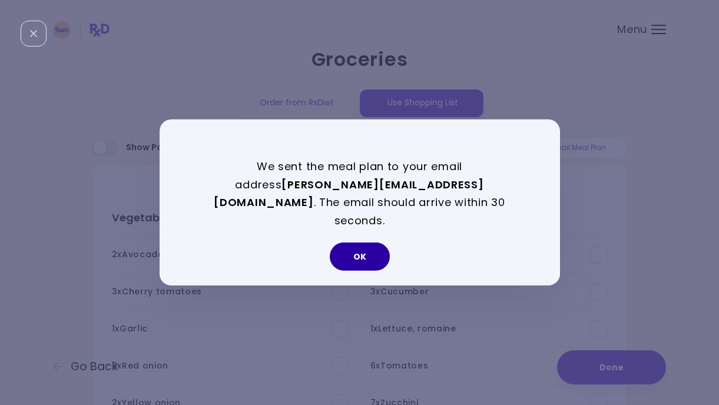
click at [357, 244] on button "OK" at bounding box center [360, 257] width 60 height 28
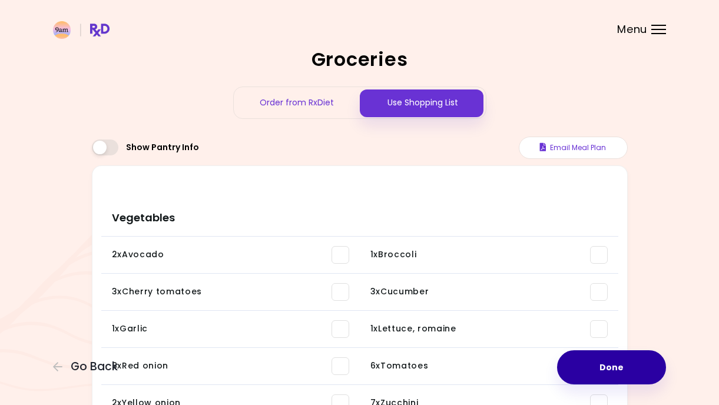
click at [606, 359] on button "Done" at bounding box center [611, 367] width 109 height 34
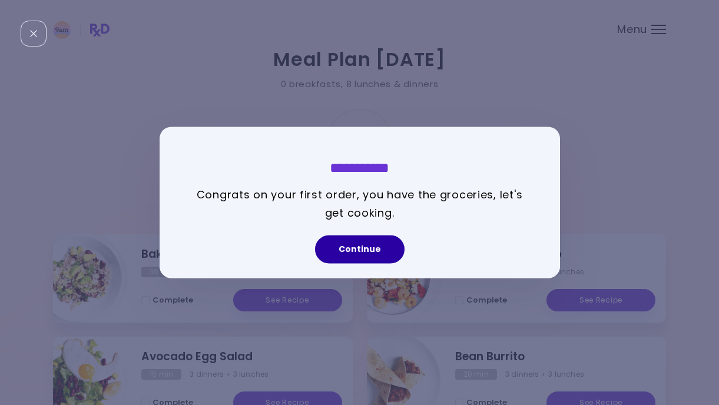
click at [356, 245] on button "Continue" at bounding box center [359, 249] width 89 height 28
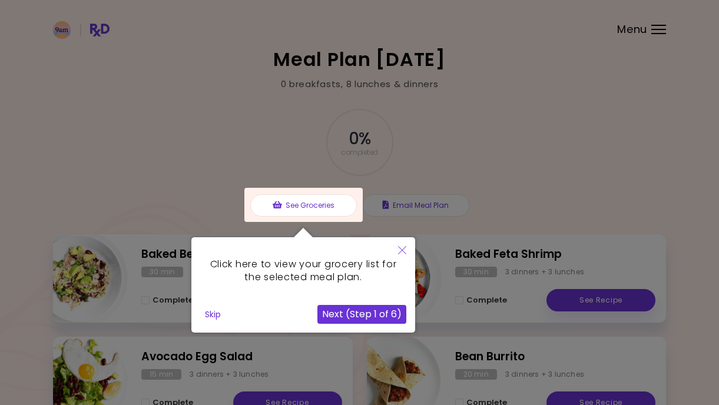
click at [403, 245] on button "Close" at bounding box center [402, 251] width 26 height 28
